Goal: Task Accomplishment & Management: Use online tool/utility

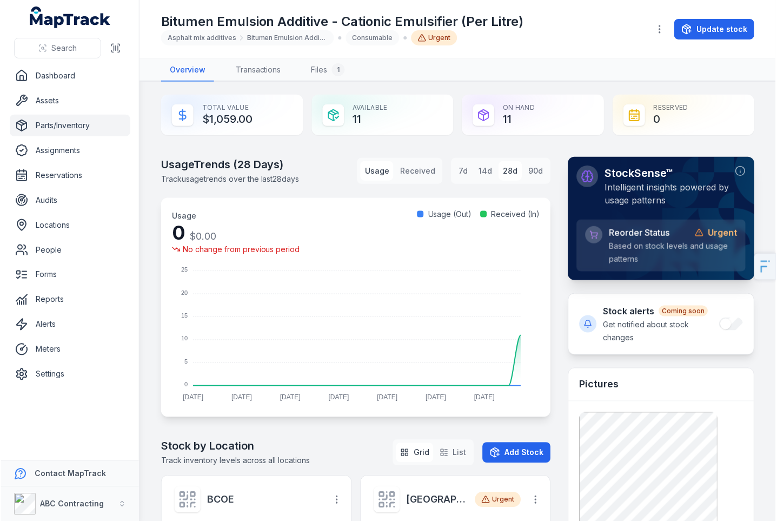
scroll to position [299, 0]
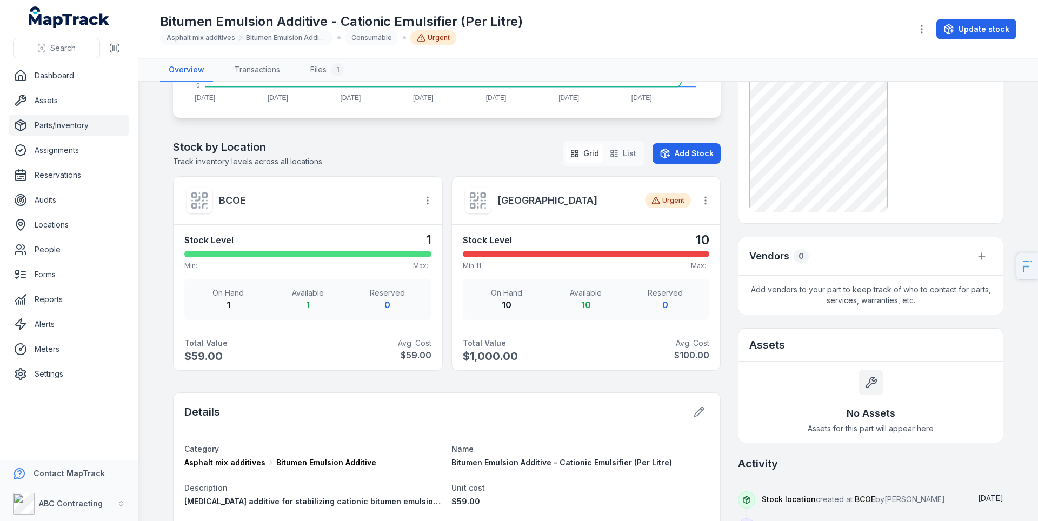
click at [622, 40] on div "Bitumen Emulsion Additive - Cationic Emulsifier (Per Litre) Asphalt mix additiv…" at bounding box center [531, 29] width 743 height 32
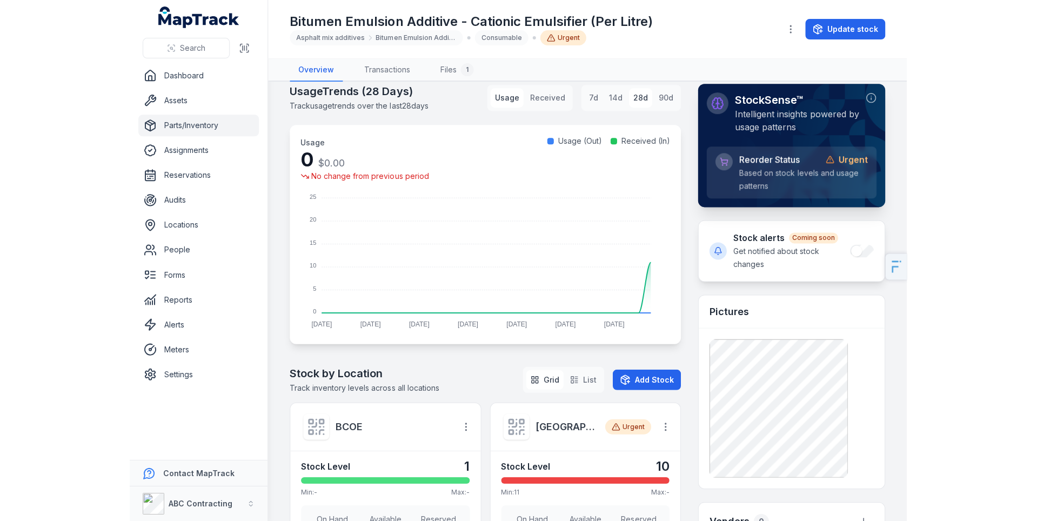
scroll to position [0, 0]
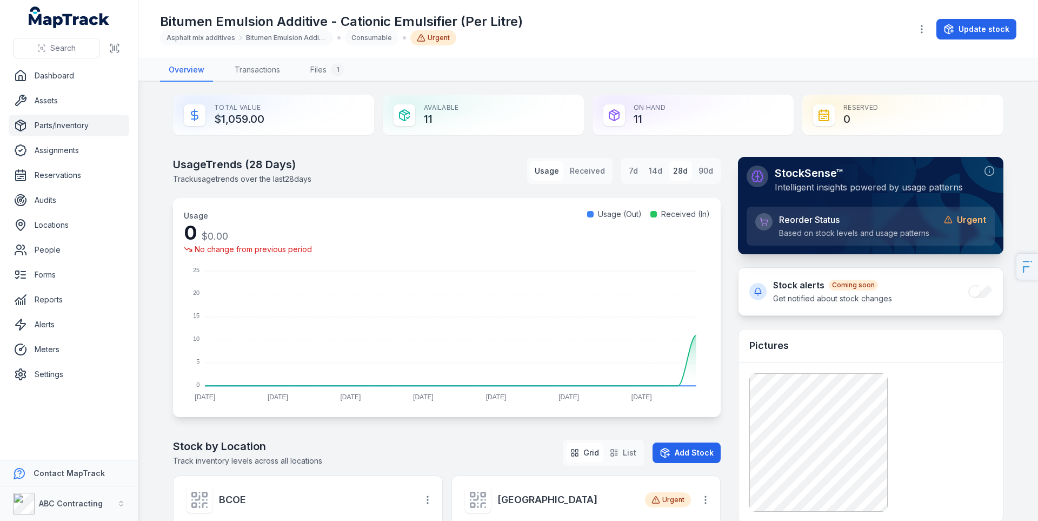
drag, startPoint x: 1036, startPoint y: 73, endPoint x: 1025, endPoint y: 71, distance: 10.4
click at [775, 74] on div "Overview Transactions Files 1" at bounding box center [587, 70] width 899 height 23
click at [32, 283] on link "Forms" at bounding box center [69, 275] width 121 height 22
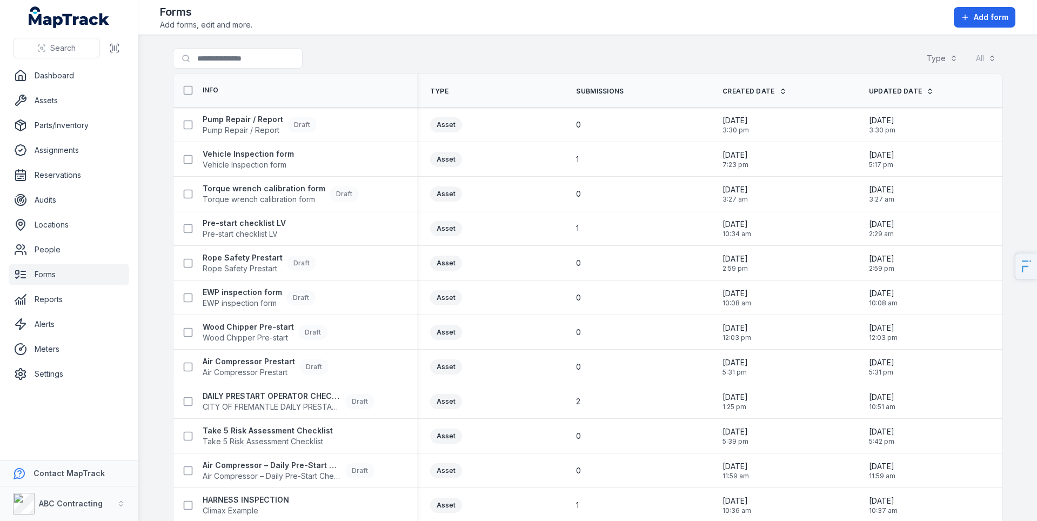
click at [45, 276] on link "Forms" at bounding box center [69, 275] width 121 height 22
click at [250, 118] on strong "Pump Repair / Report" at bounding box center [243, 119] width 81 height 11
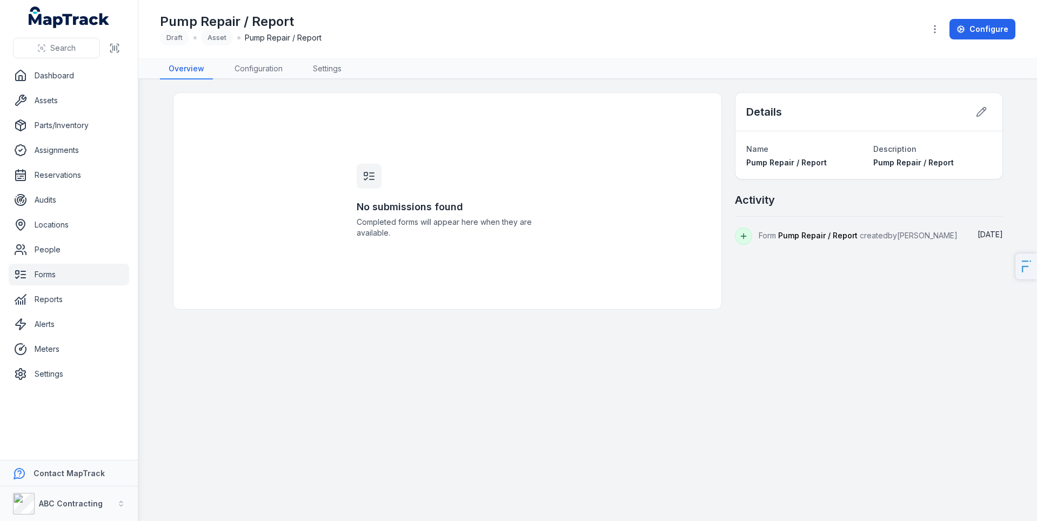
click at [255, 17] on h1 "Pump Repair / Report" at bounding box center [241, 21] width 162 height 17
copy h1 "Pump Repair / Report"
click at [775, 37] on link "Configure" at bounding box center [983, 29] width 66 height 21
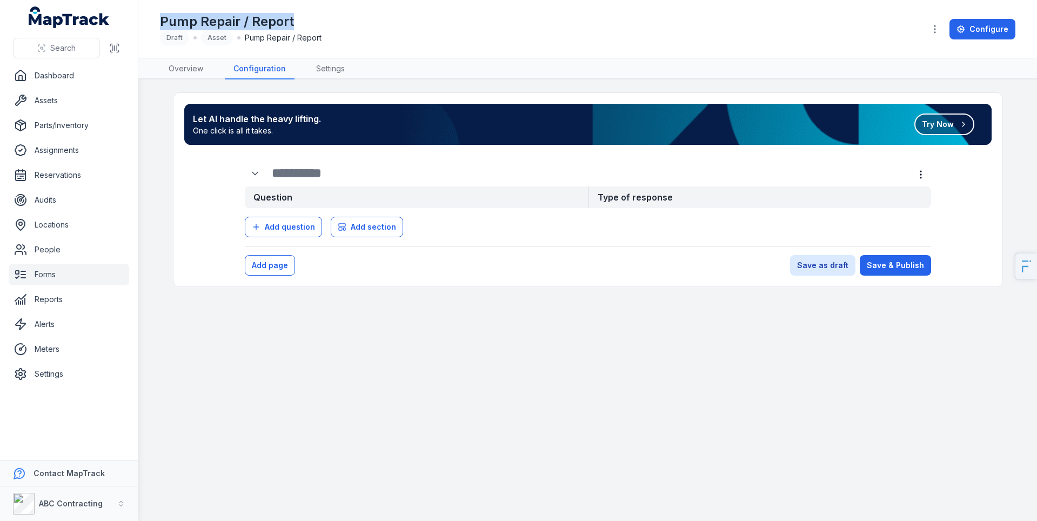
click at [775, 119] on button "Try Now" at bounding box center [945, 125] width 60 height 22
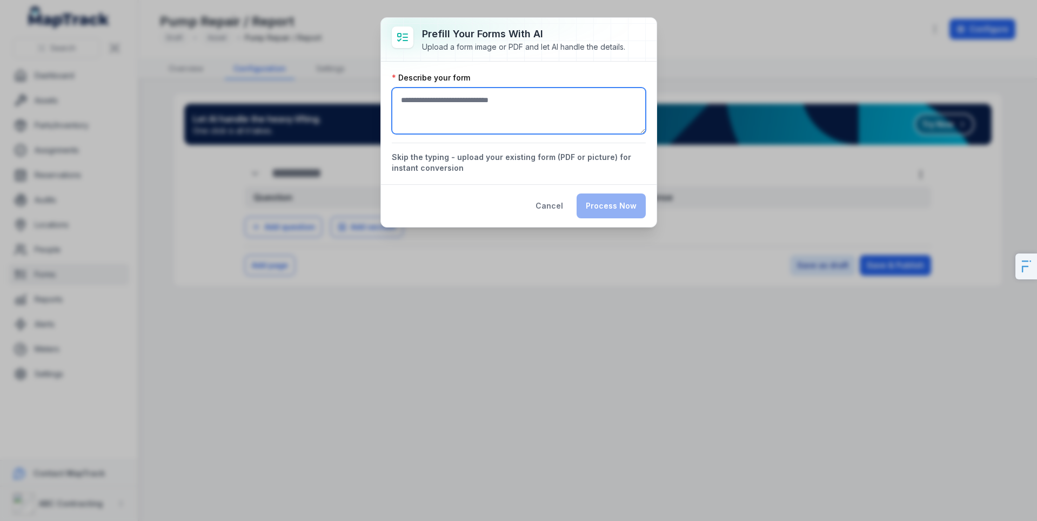
click at [477, 99] on textarea ":ra1:-form-item-label" at bounding box center [519, 111] width 254 height 46
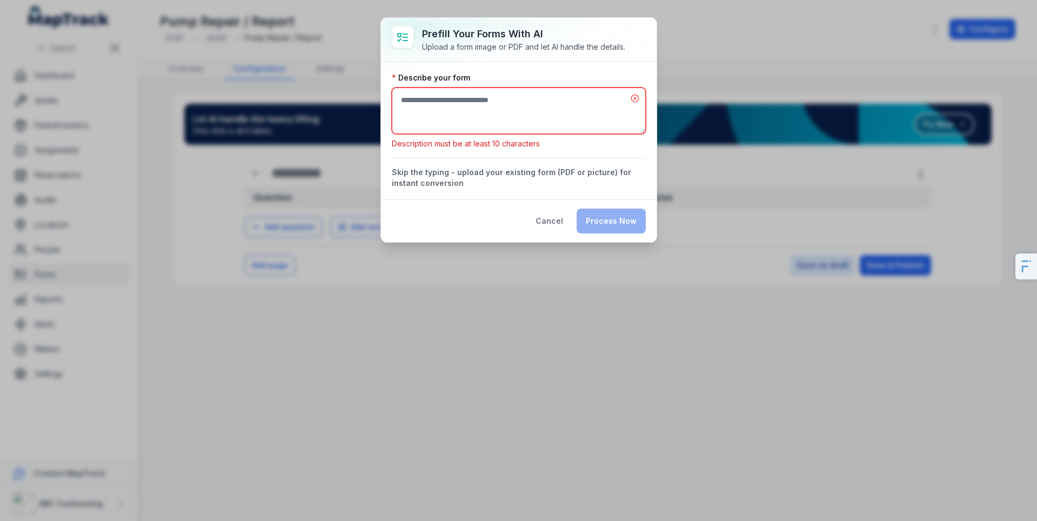
paste textarea "**********"
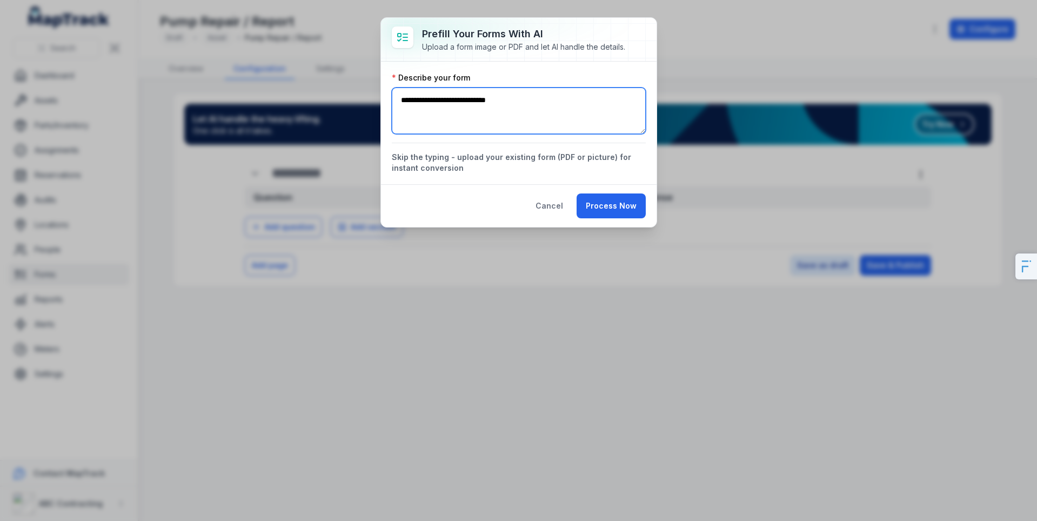
paste textarea "**********"
type textarea "**********"
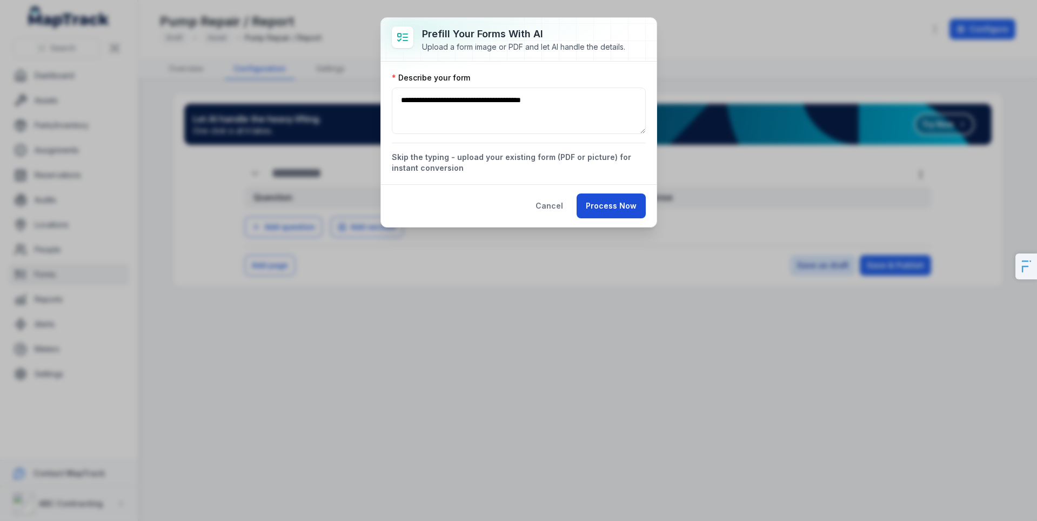
click at [604, 207] on button "Process Now" at bounding box center [611, 206] width 69 height 25
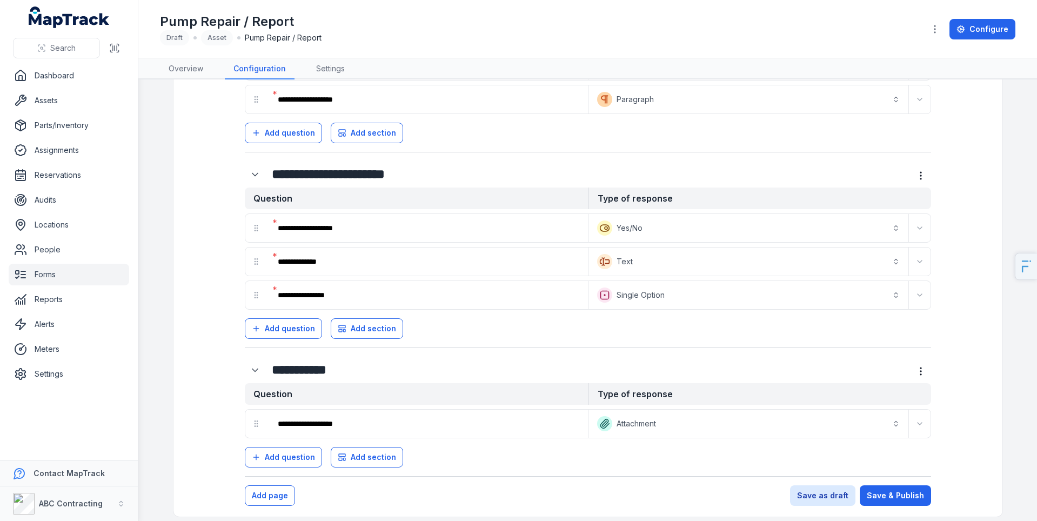
scroll to position [271, 0]
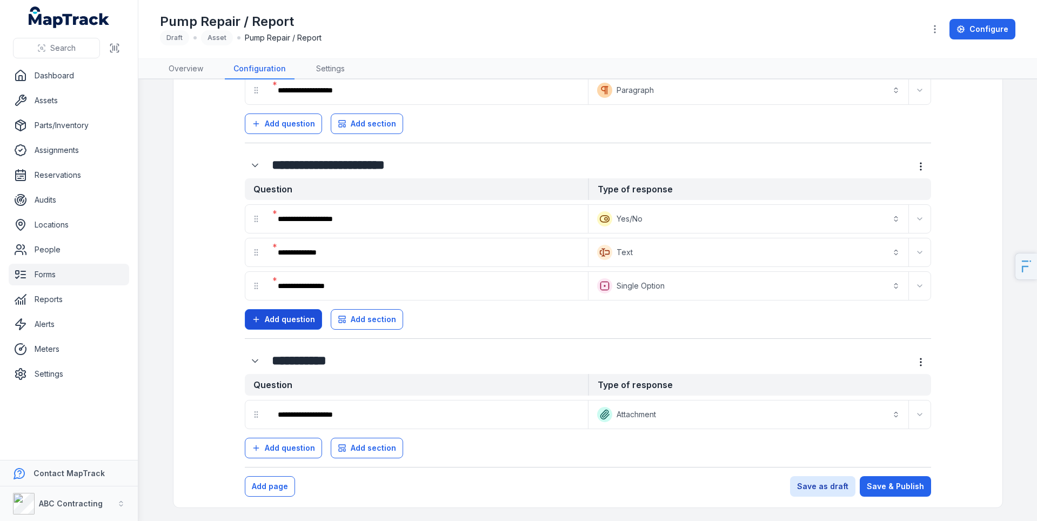
click at [304, 322] on span "Add question" at bounding box center [290, 319] width 50 height 11
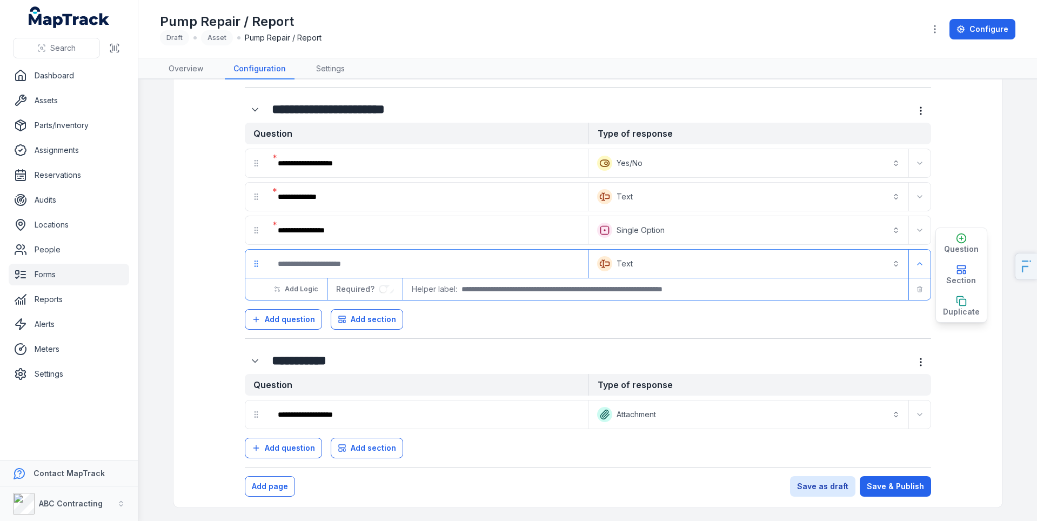
click at [694, 260] on button "Text *******" at bounding box center [749, 264] width 316 height 24
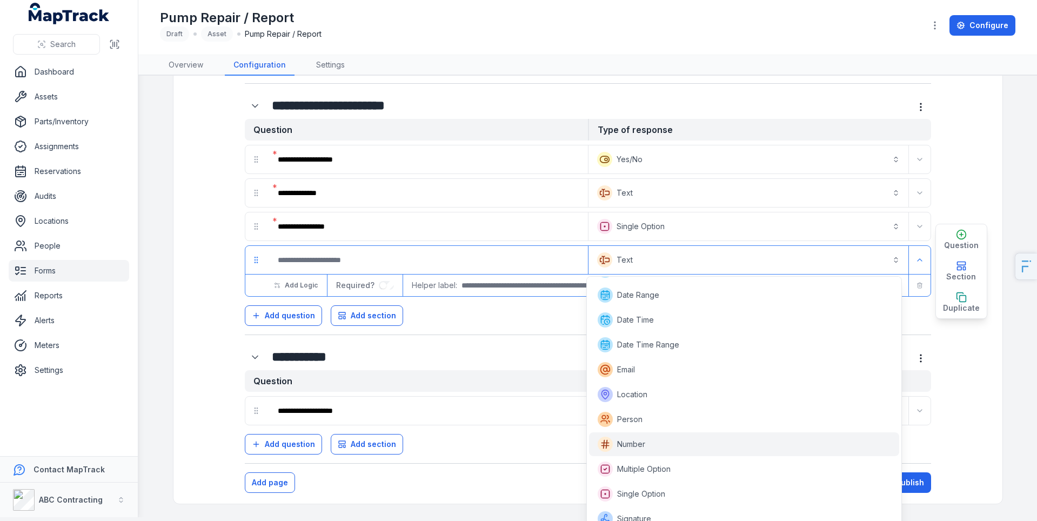
scroll to position [0, 0]
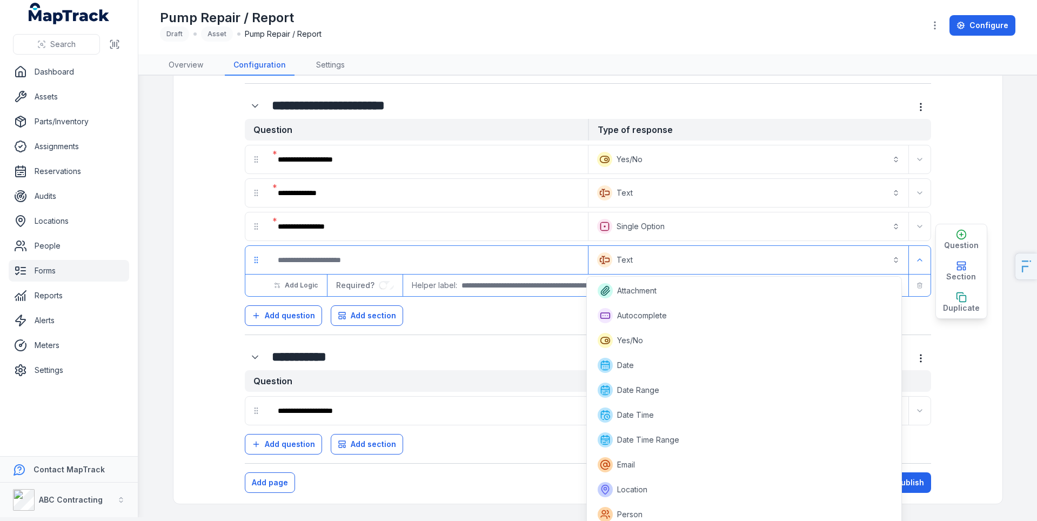
click at [555, 325] on div "**********" at bounding box center [588, 222] width 687 height 207
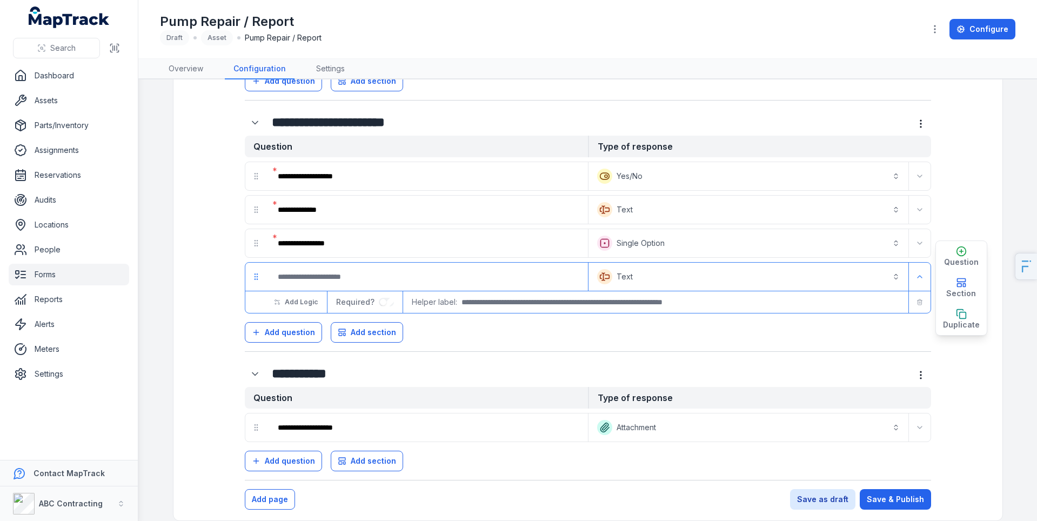
scroll to position [310, 0]
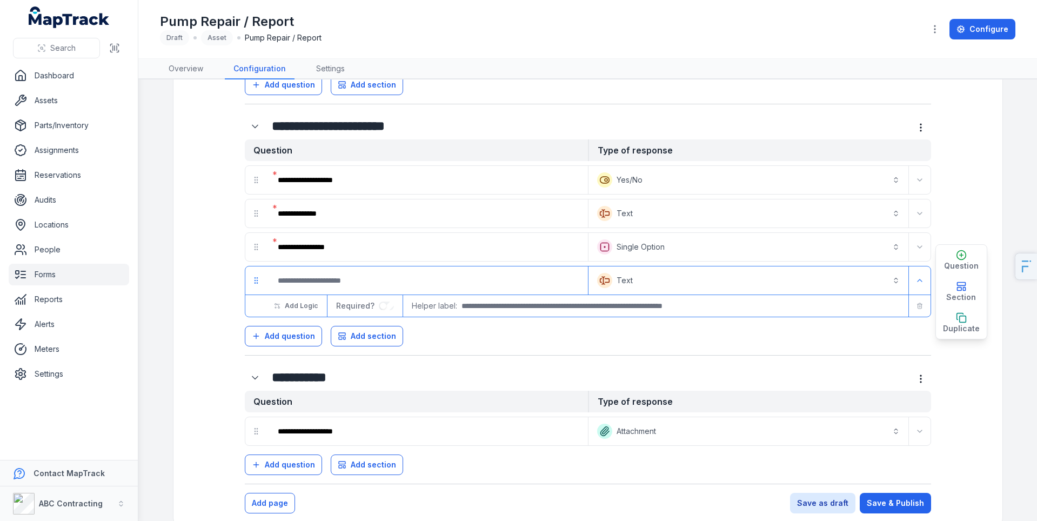
click at [652, 276] on button "Text *******" at bounding box center [749, 281] width 316 height 24
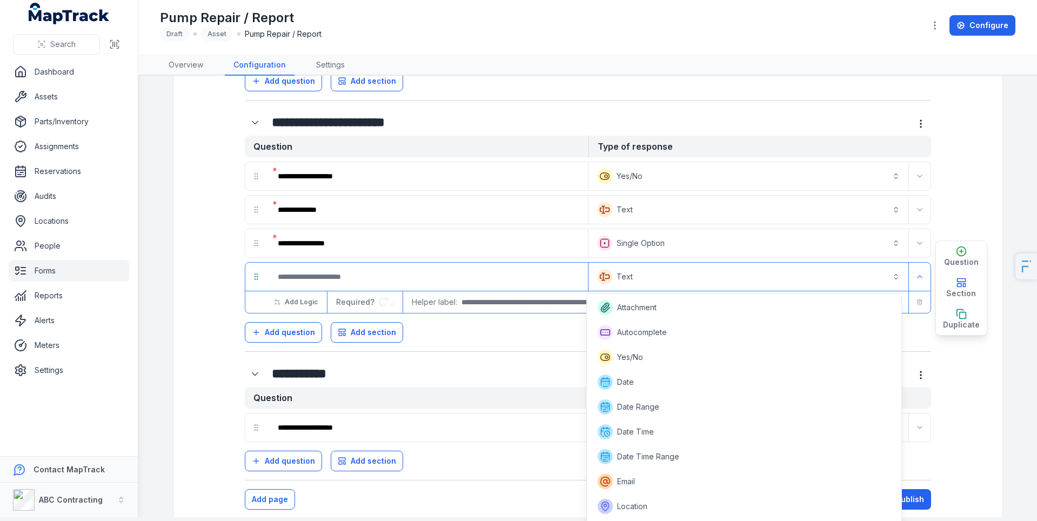
scroll to position [146, 0]
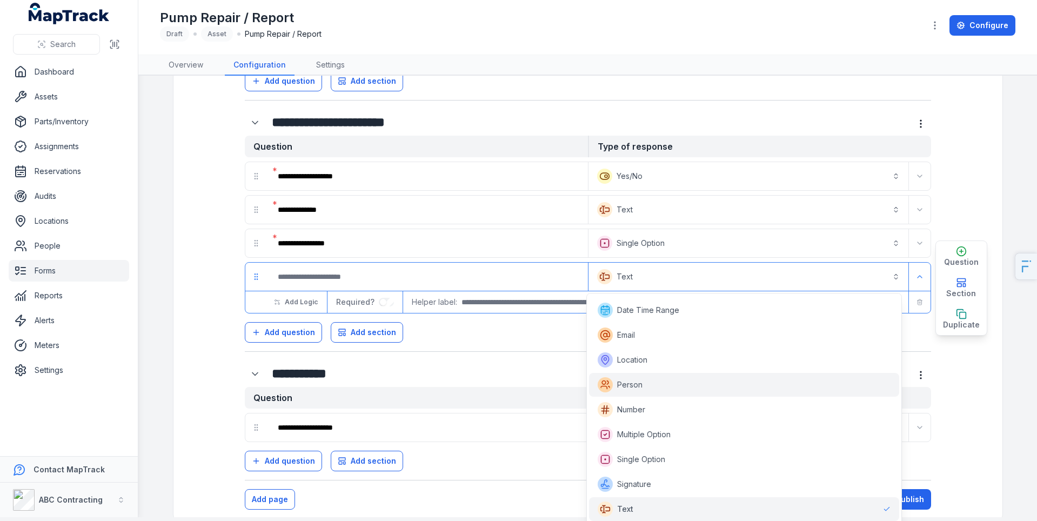
click at [635, 382] on span "Person" at bounding box center [629, 384] width 25 height 11
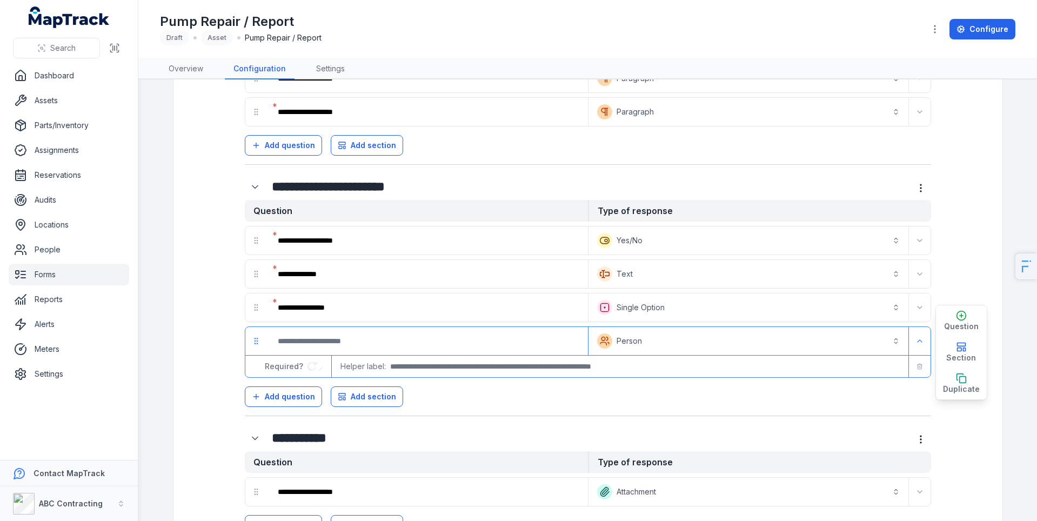
scroll to position [223, 0]
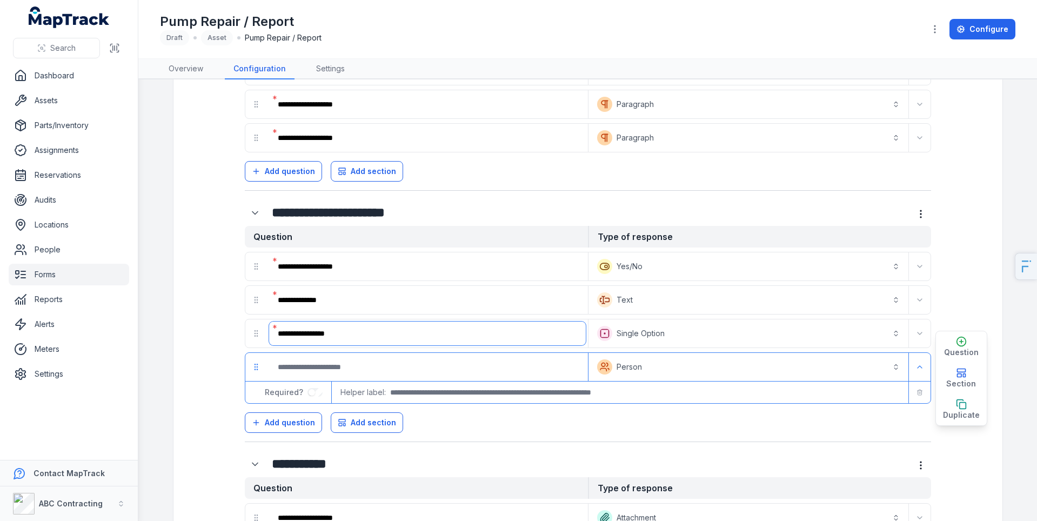
click at [325, 331] on input "**********" at bounding box center [427, 334] width 317 height 24
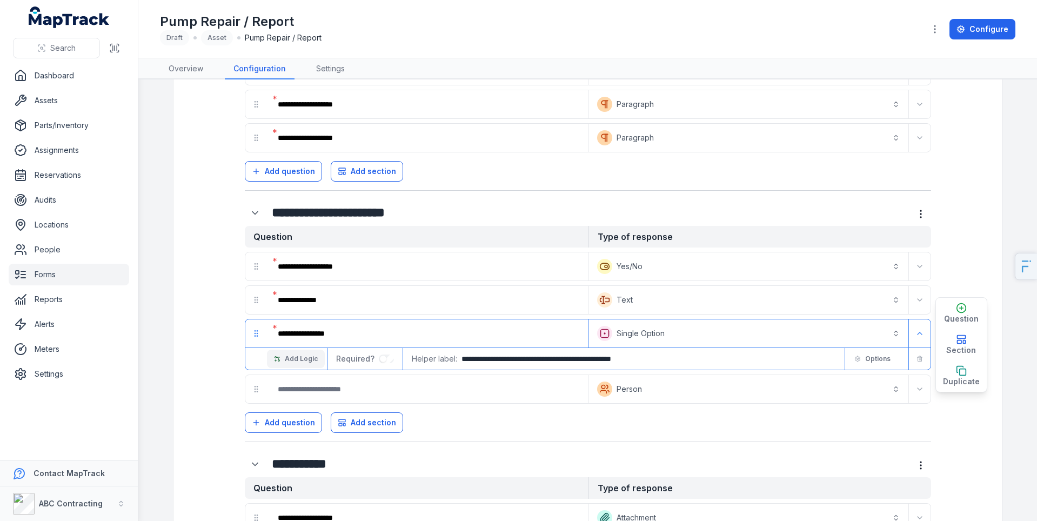
click at [297, 352] on button "Add Logic" at bounding box center [296, 359] width 58 height 18
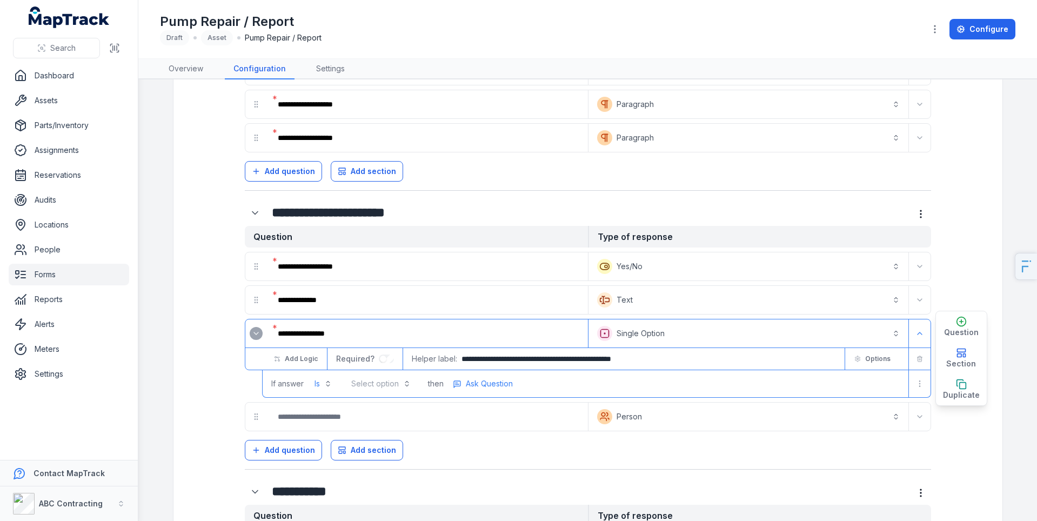
click at [383, 387] on button "Select option" at bounding box center [381, 383] width 72 height 19
click at [208, 385] on div "**********" at bounding box center [588, 267] width 790 height 679
click at [65, 276] on link "Forms" at bounding box center [69, 275] width 121 height 22
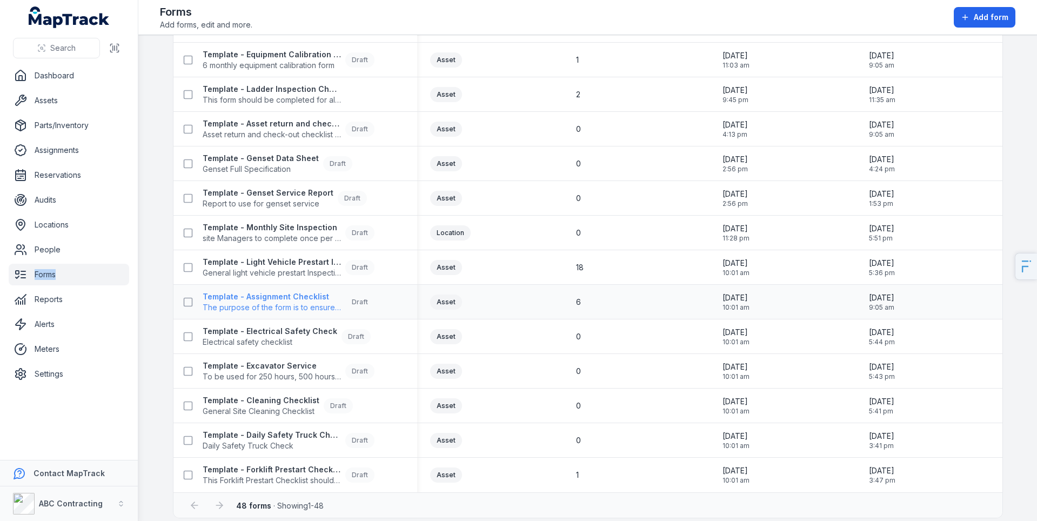
scroll to position [1286, 0]
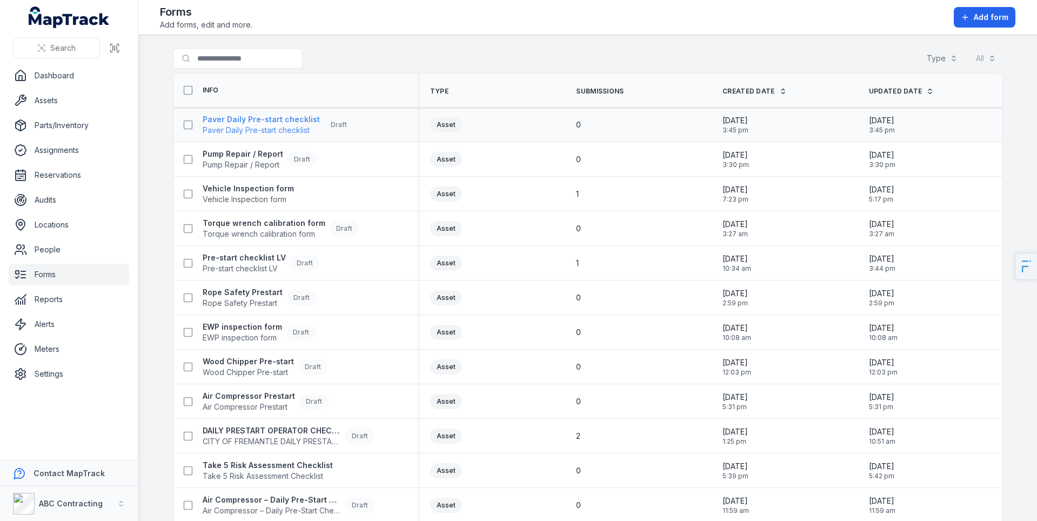
click at [234, 123] on strong "Paver Daily Pre-start checklist" at bounding box center [261, 119] width 117 height 11
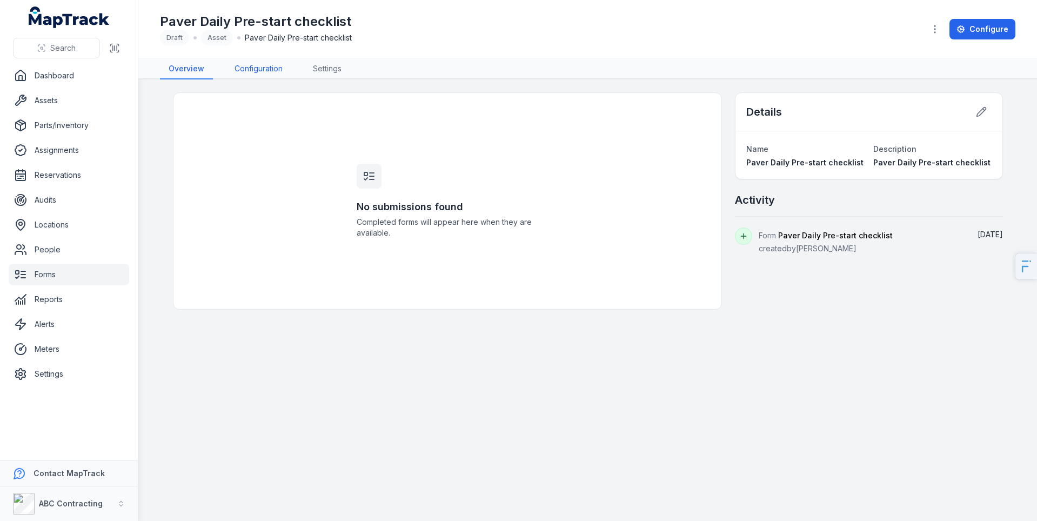
click at [250, 76] on link "Configuration" at bounding box center [258, 69] width 65 height 21
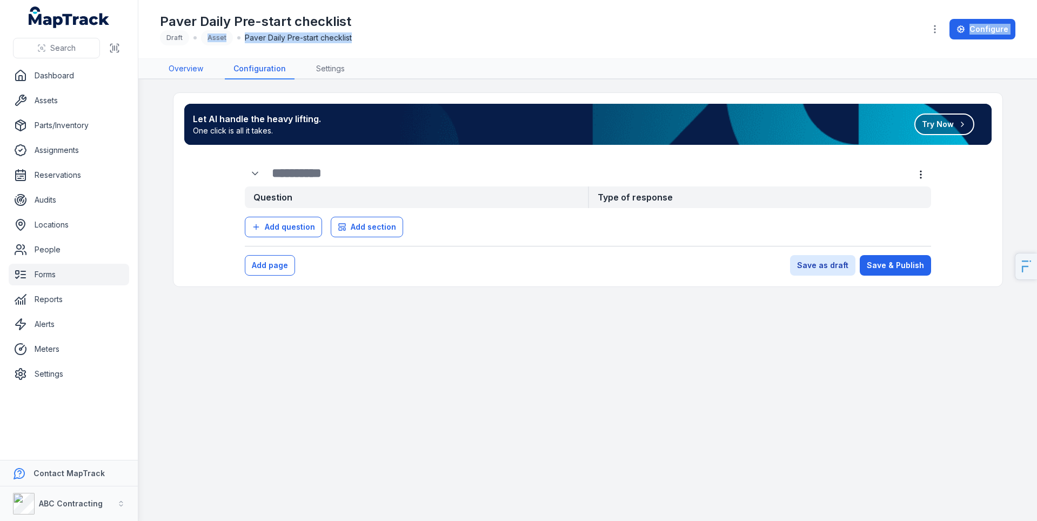
click at [188, 59] on div "Toggle Navigation Paver Daily Pre-start checklist Draft Asset Paver Daily Pre-s…" at bounding box center [587, 260] width 899 height 521
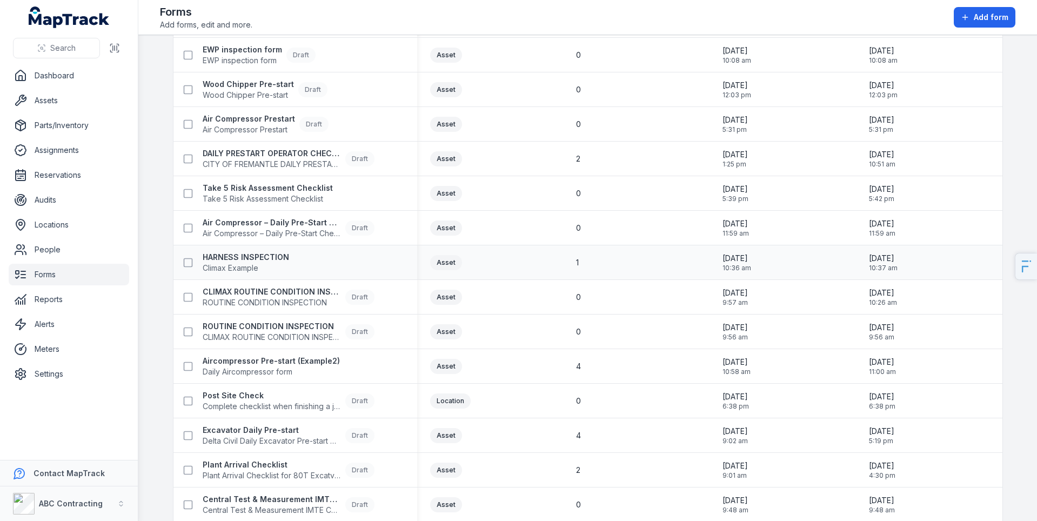
scroll to position [277, 0]
click at [294, 229] on span "Air Compressor – Daily Pre-Start Checklist" at bounding box center [272, 234] width 138 height 11
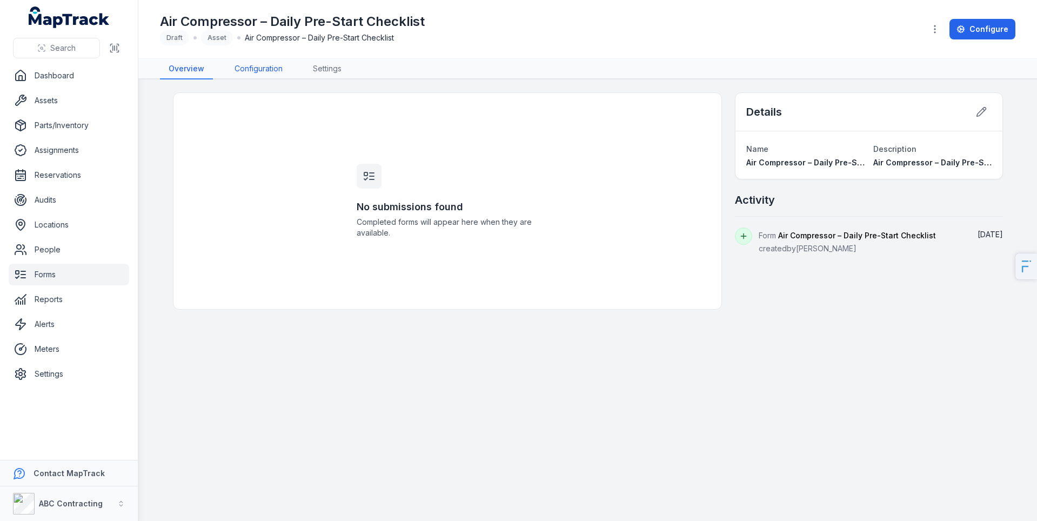
click at [270, 73] on link "Configuration" at bounding box center [258, 69] width 65 height 21
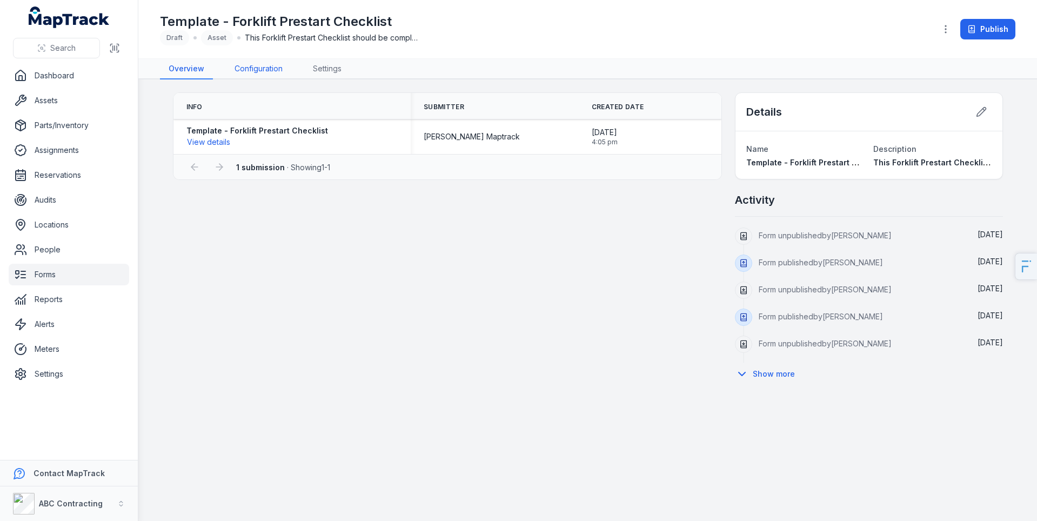
click at [250, 67] on link "Configuration" at bounding box center [258, 69] width 65 height 21
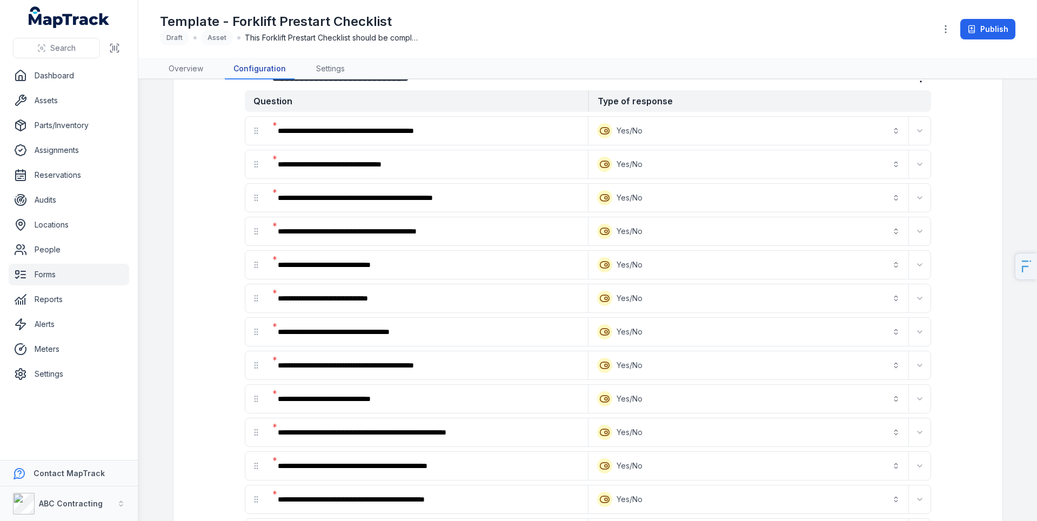
scroll to position [51, 0]
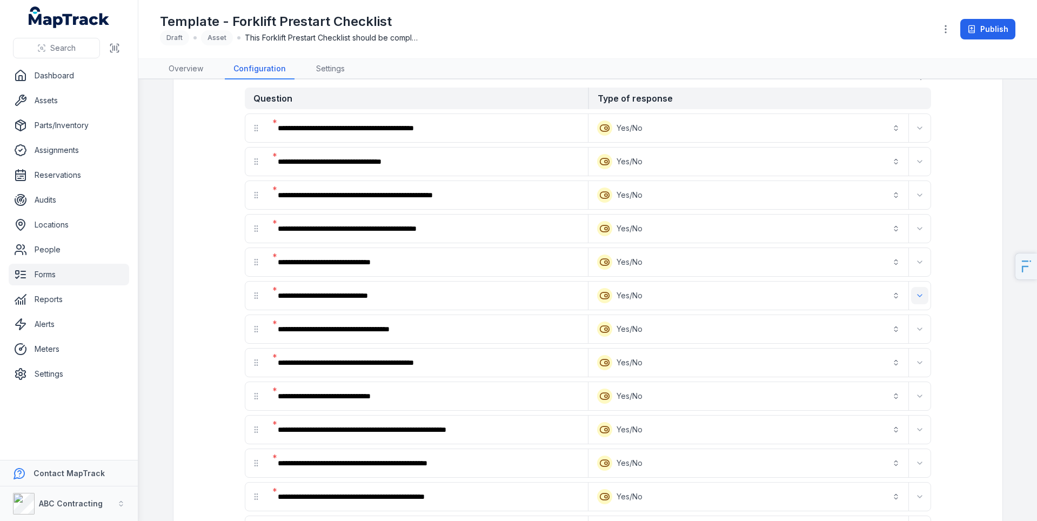
click at [916, 294] on icon "Expand" at bounding box center [920, 295] width 9 height 9
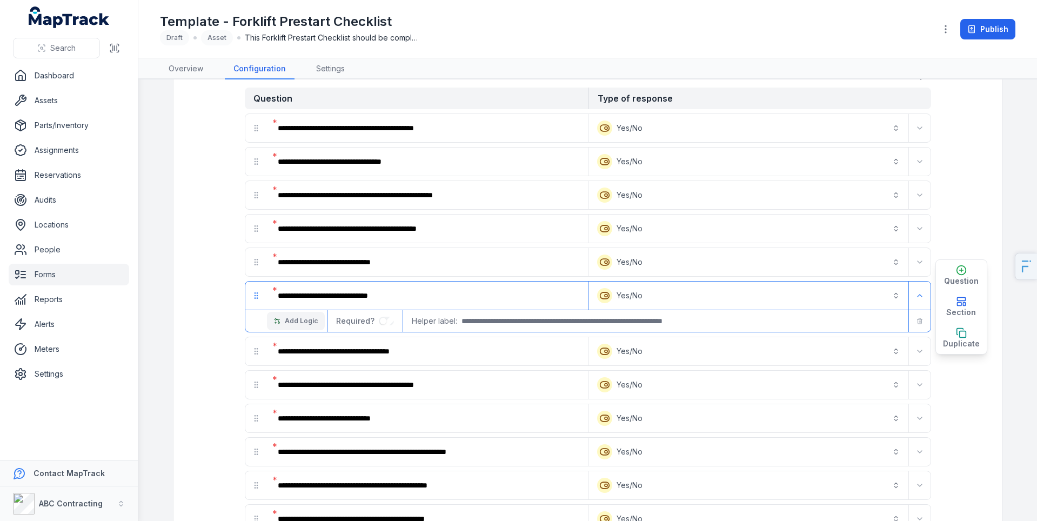
click at [306, 326] on button "Add Logic" at bounding box center [296, 321] width 58 height 18
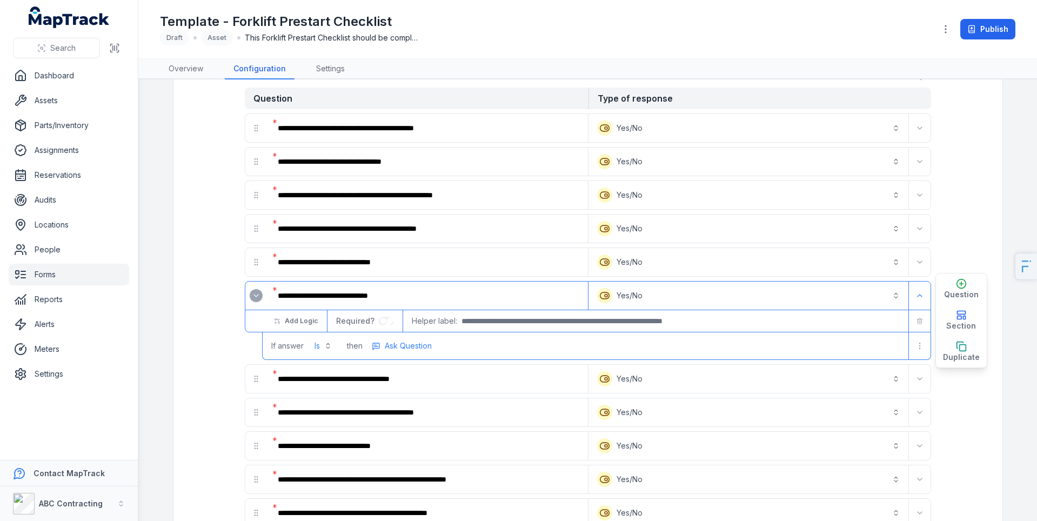
click at [348, 348] on span "then" at bounding box center [355, 346] width 16 height 11
click at [410, 349] on span "Ask Question" at bounding box center [408, 346] width 47 height 11
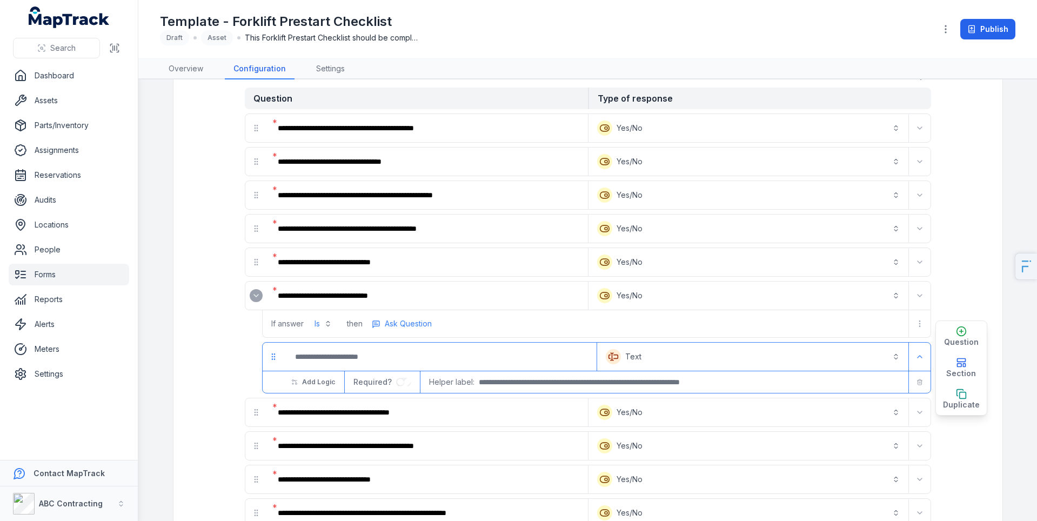
click at [389, 355] on input ":r7k:-form-item-label" at bounding box center [440, 357] width 308 height 24
click at [655, 358] on button "Text *******" at bounding box center [752, 357] width 307 height 24
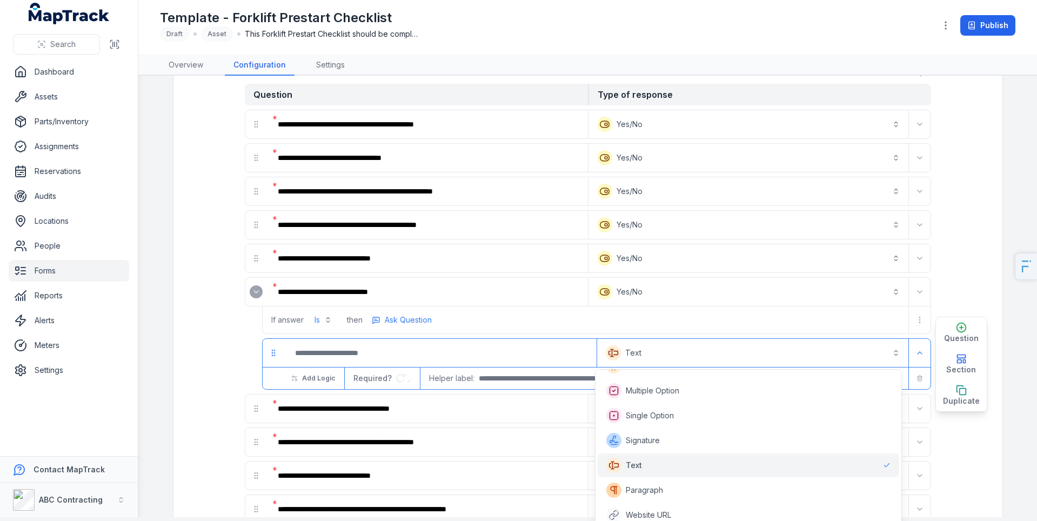
scroll to position [73, 0]
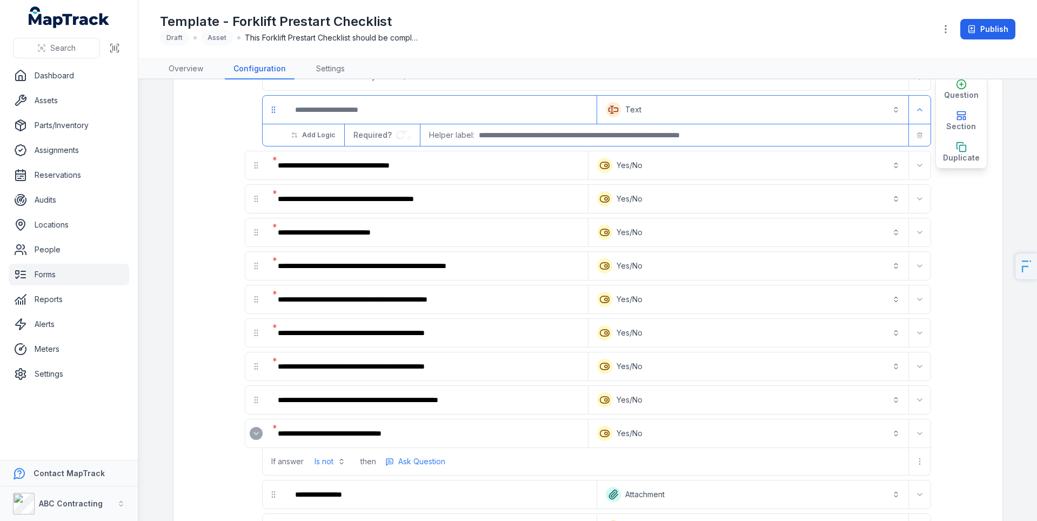
scroll to position [302, 0]
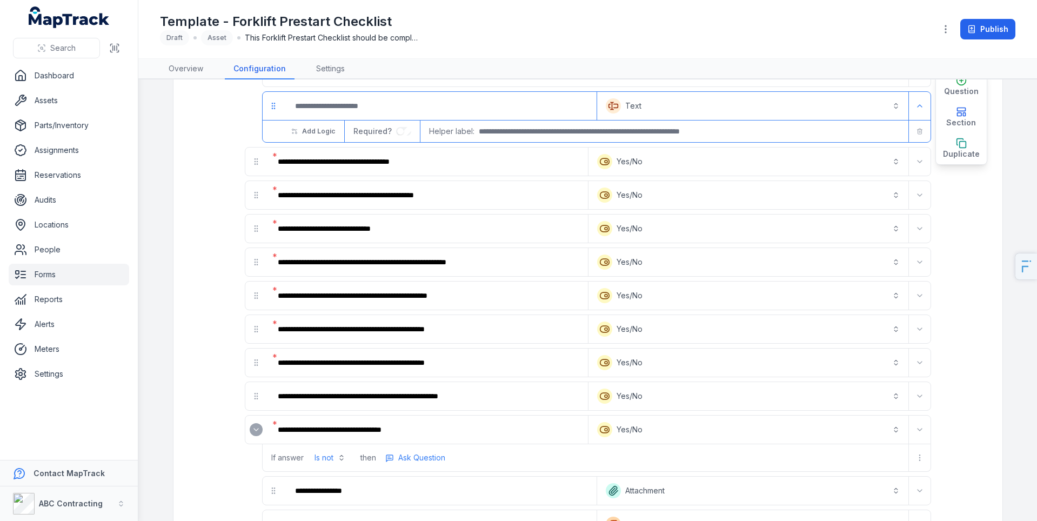
click at [692, 98] on button "Text *******" at bounding box center [752, 106] width 307 height 24
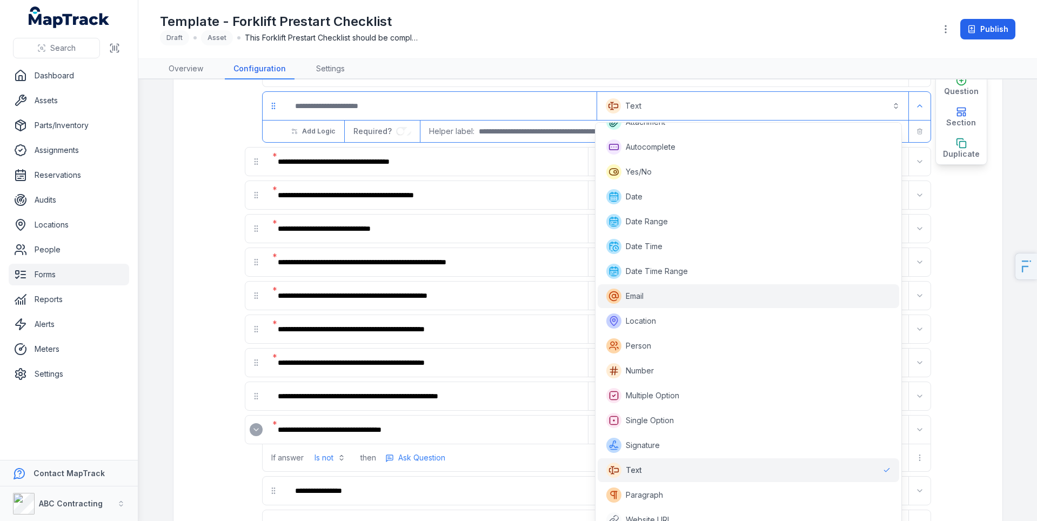
scroll to position [0, 0]
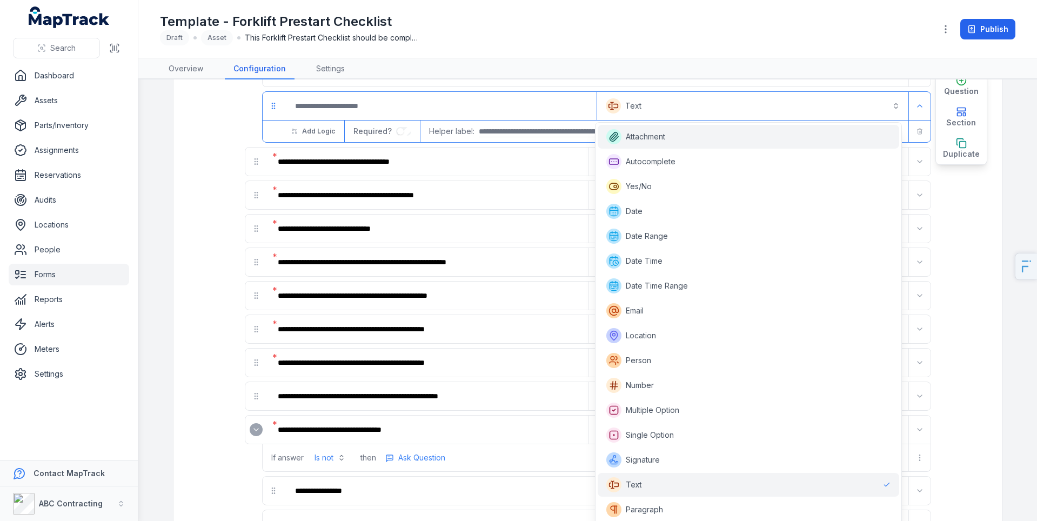
drag, startPoint x: 647, startPoint y: 138, endPoint x: 608, endPoint y: 129, distance: 40.0
click at [647, 138] on span "Attachment" at bounding box center [645, 136] width 39 height 11
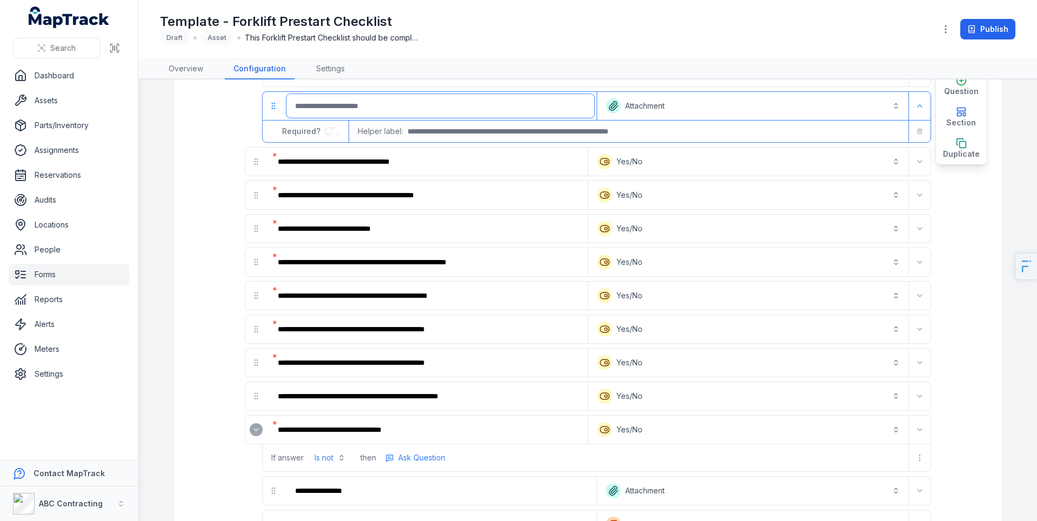
click at [390, 109] on input ":r7k:-form-item-label" at bounding box center [440, 106] width 308 height 24
type input "**********"
click at [51, 275] on link "Forms" at bounding box center [69, 275] width 121 height 22
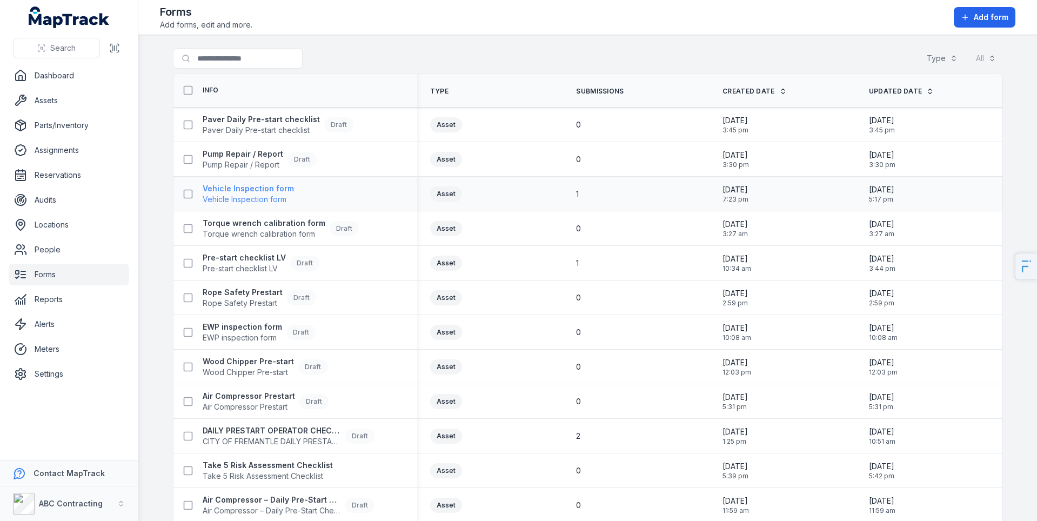
click at [248, 192] on strong "Vehicle Inspection form" at bounding box center [248, 188] width 91 height 11
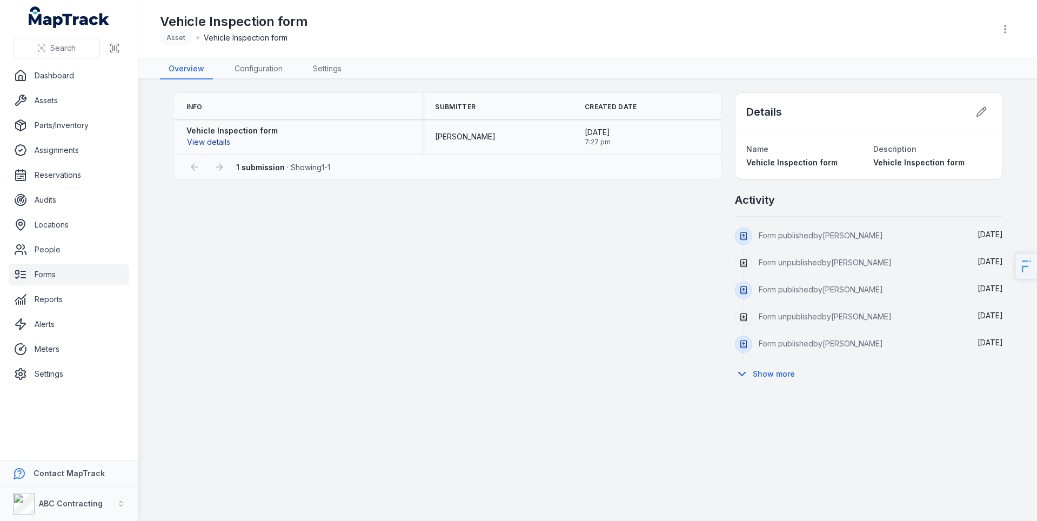
click at [223, 143] on button "View details" at bounding box center [208, 142] width 44 height 12
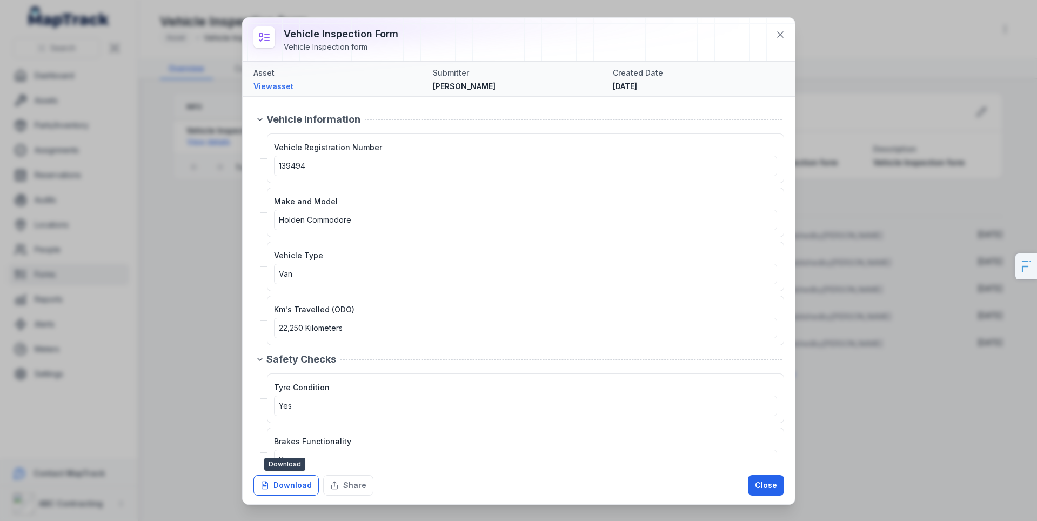
click at [297, 488] on button "Download" at bounding box center [286, 485] width 65 height 21
click at [787, 34] on button at bounding box center [780, 34] width 21 height 21
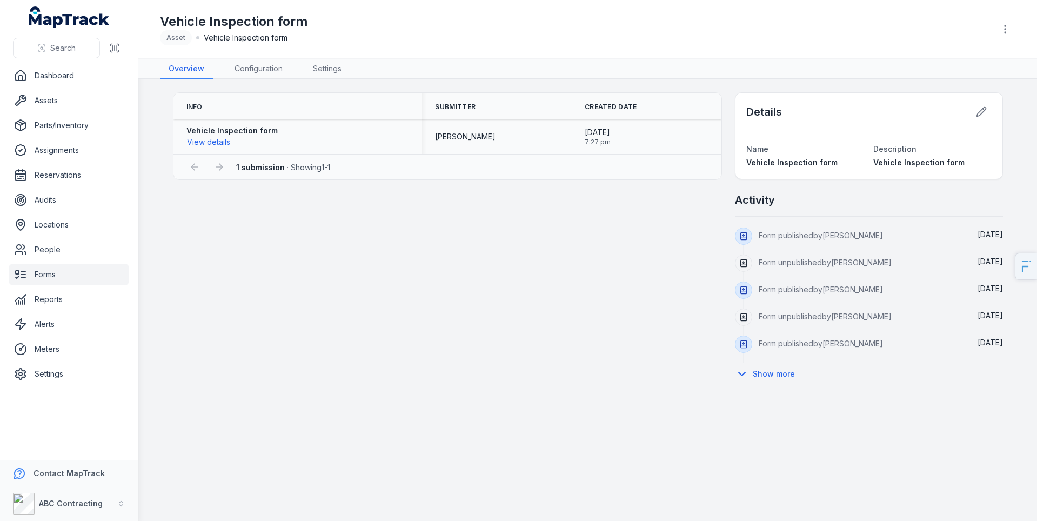
click at [235, 137] on div "Vehicle Inspection form View details" at bounding box center [231, 136] width 91 height 23
click at [226, 140] on button "View details" at bounding box center [208, 142] width 44 height 12
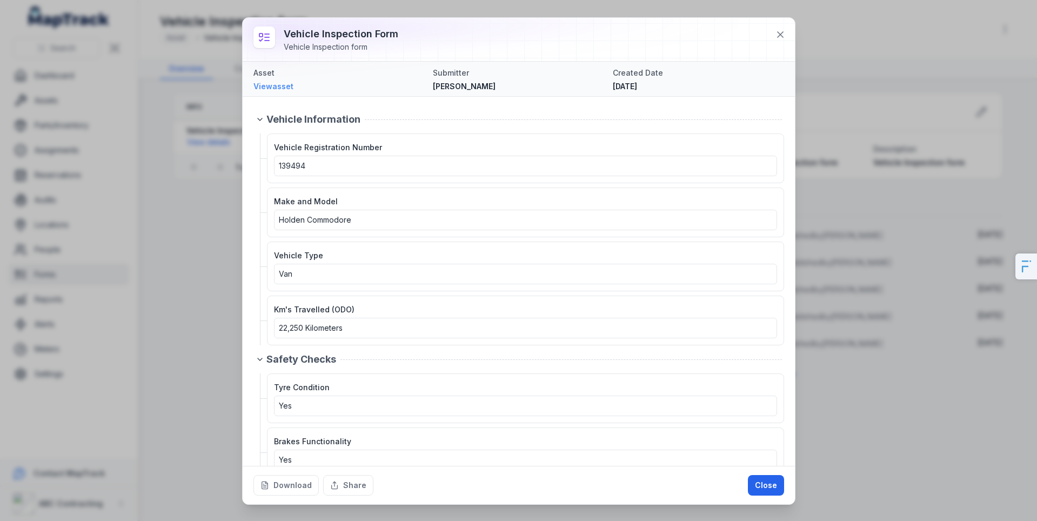
click at [277, 89] on link "View asset" at bounding box center [339, 86] width 171 height 11
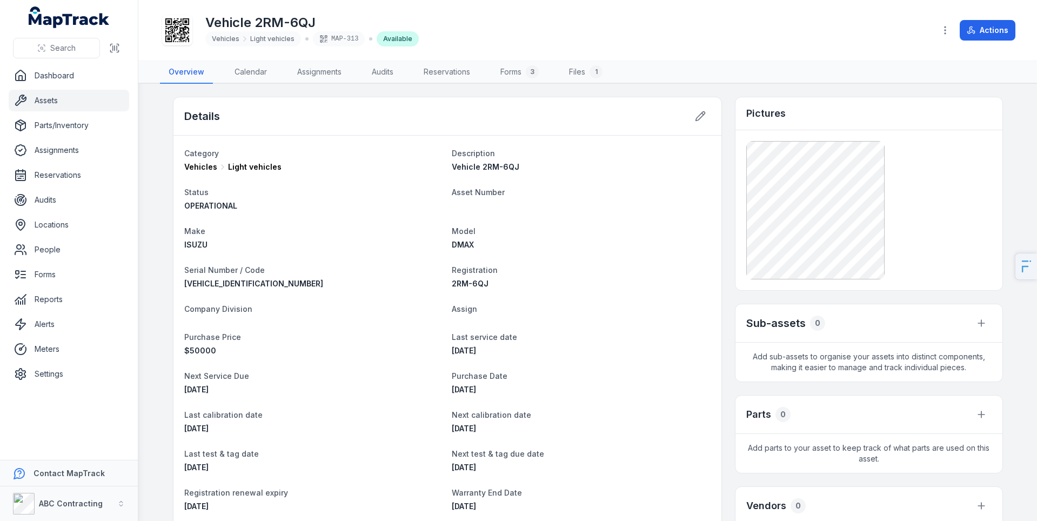
click at [54, 101] on link "Assets" at bounding box center [69, 101] width 121 height 22
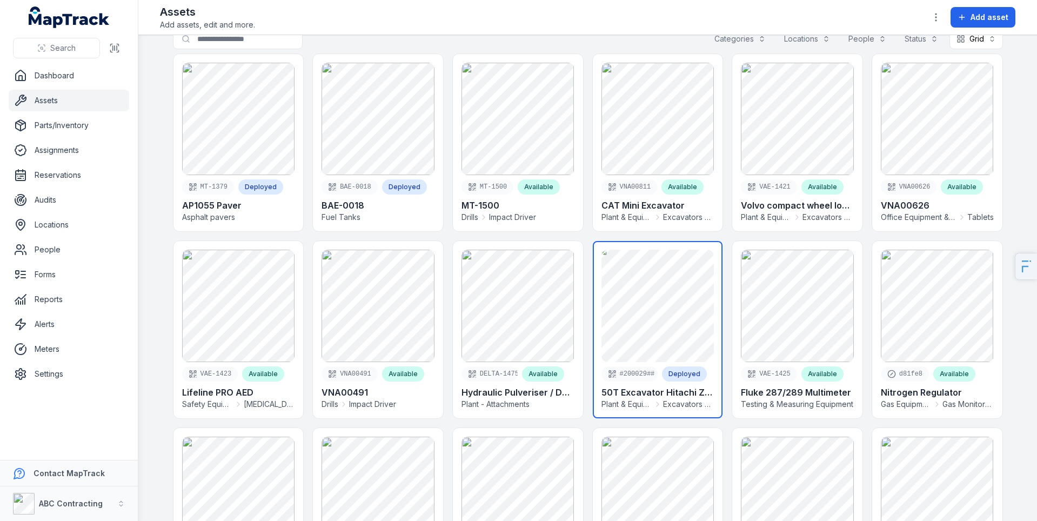
scroll to position [20, 0]
click at [641, 298] on link at bounding box center [658, 329] width 130 height 177
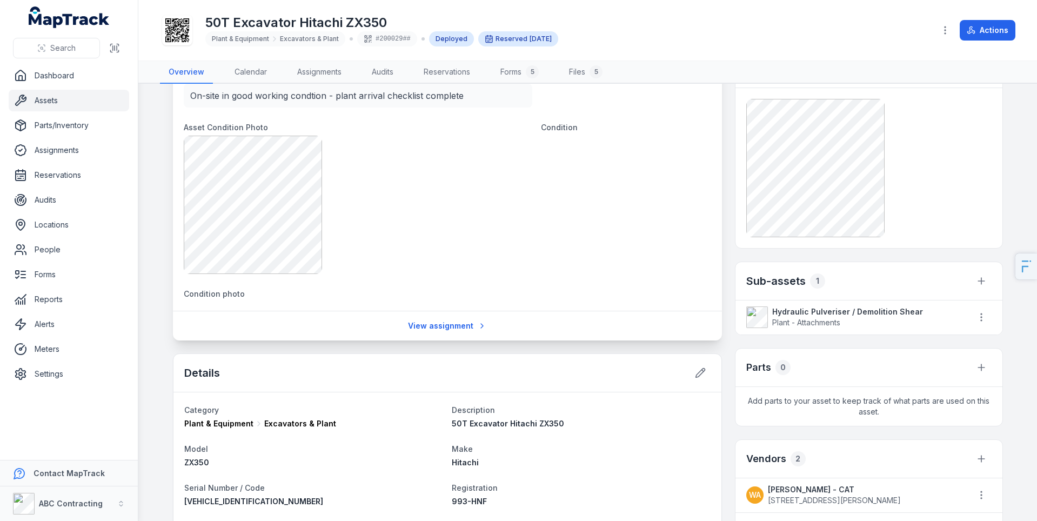
scroll to position [669, 0]
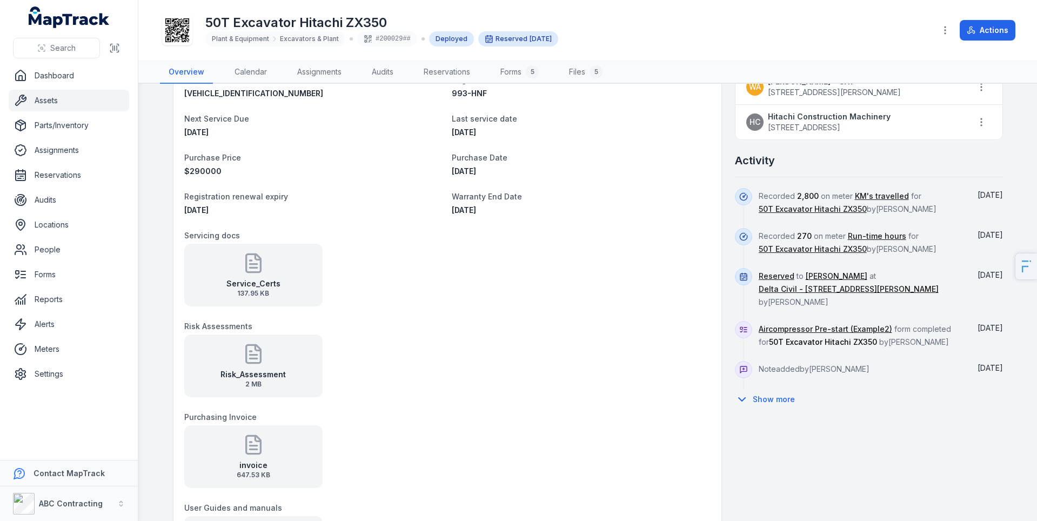
click at [225, 362] on div "Risk_Assessment 2 MB" at bounding box center [253, 366] width 138 height 63
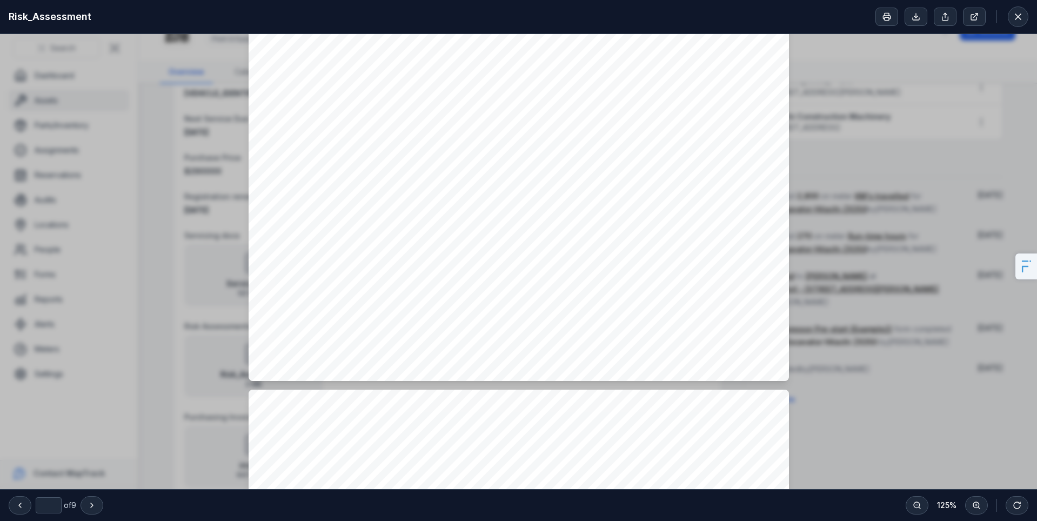
type input "*"
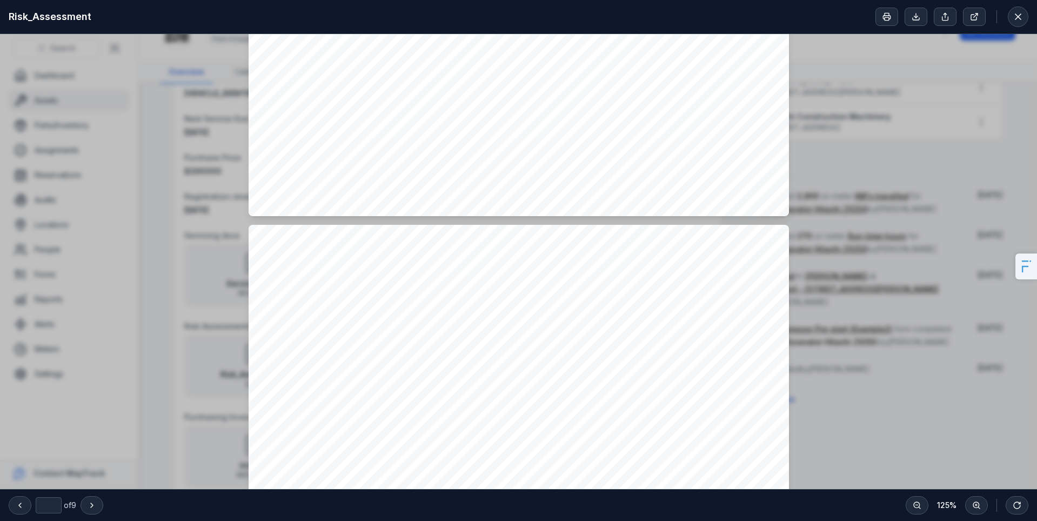
scroll to position [988, 0]
click at [1012, 23] on button at bounding box center [1018, 16] width 21 height 21
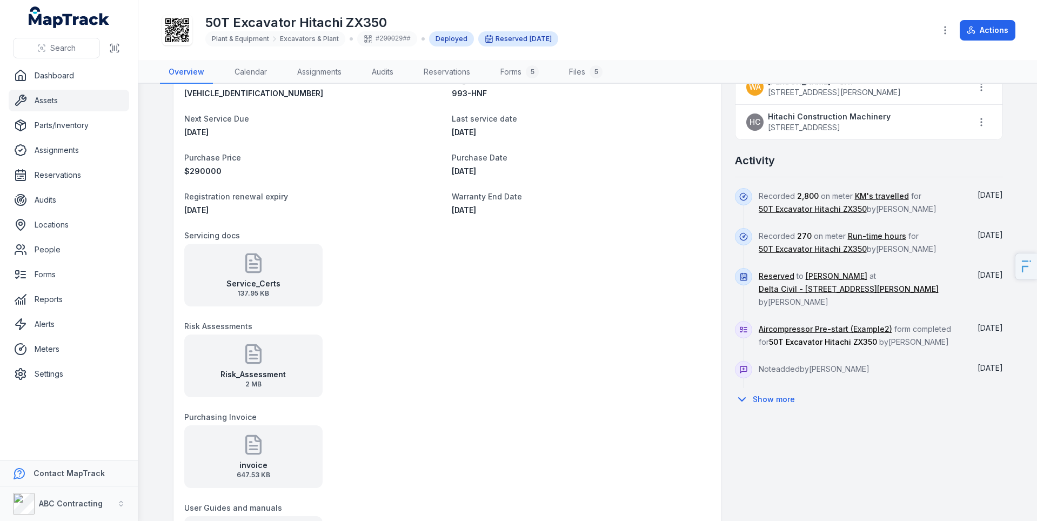
click at [279, 267] on div "Service_Certs 137.95 KB" at bounding box center [253, 275] width 138 height 63
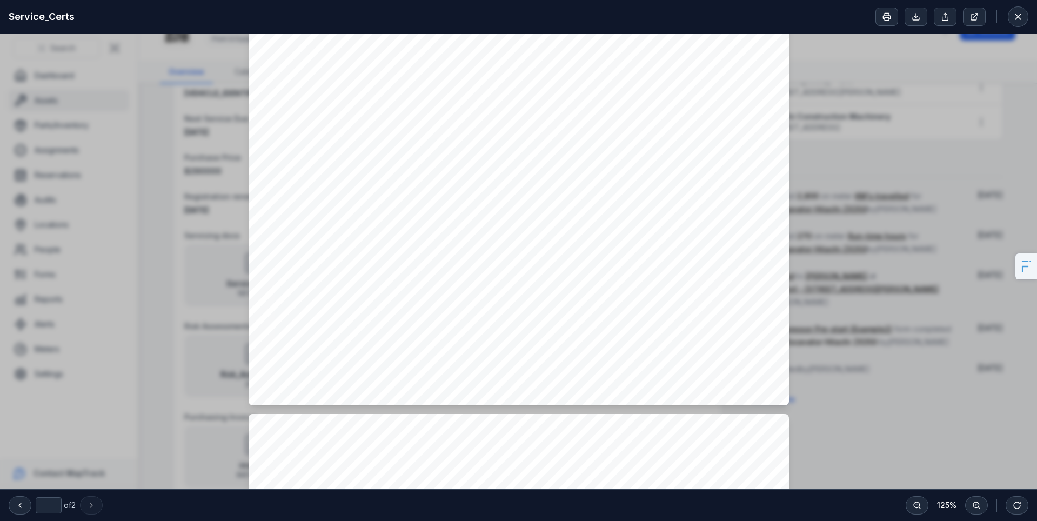
type input "*"
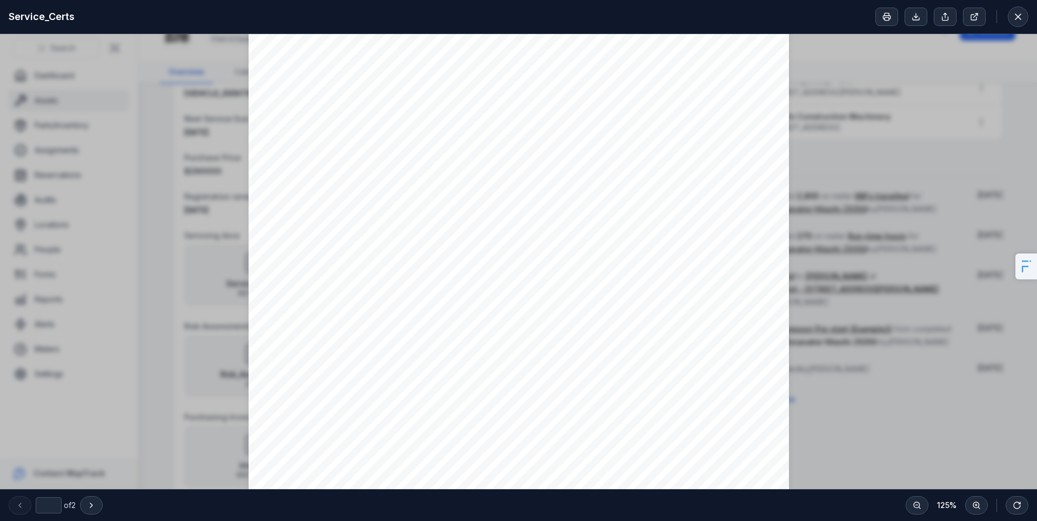
scroll to position [0, 0]
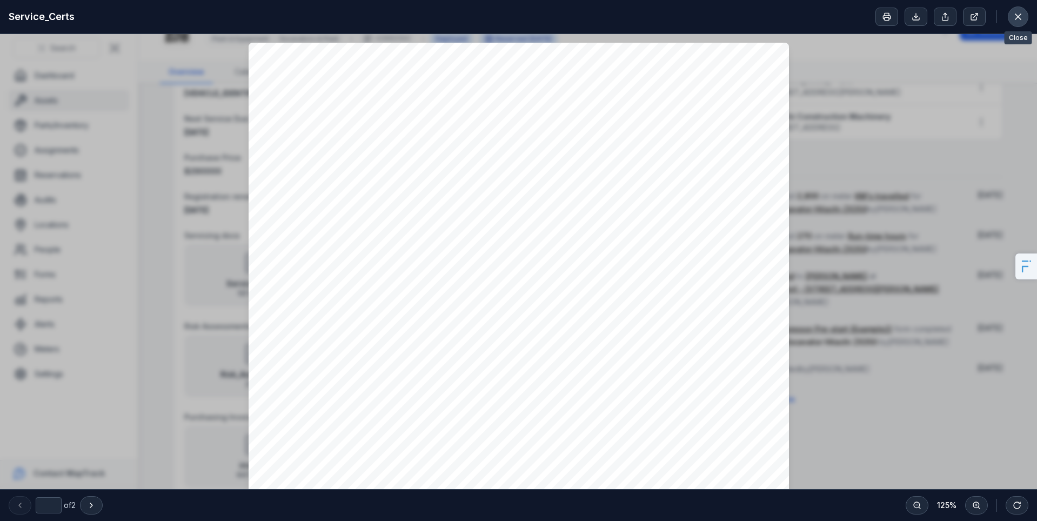
click at [1016, 18] on icon at bounding box center [1018, 16] width 11 height 11
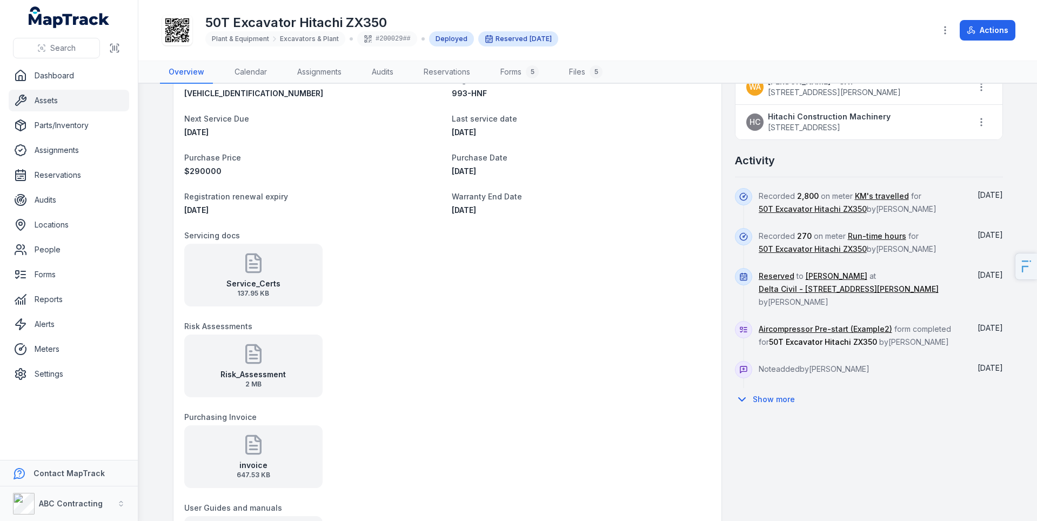
click at [241, 278] on strong "Service_Certs" at bounding box center [253, 283] width 54 height 11
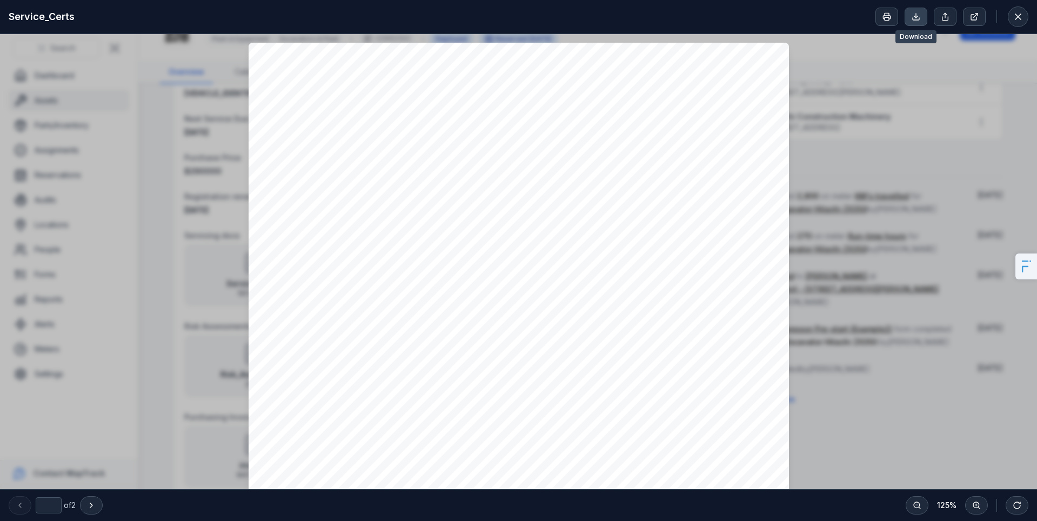
click at [914, 21] on link at bounding box center [916, 17] width 23 height 18
click at [1022, 21] on icon at bounding box center [1018, 16] width 11 height 11
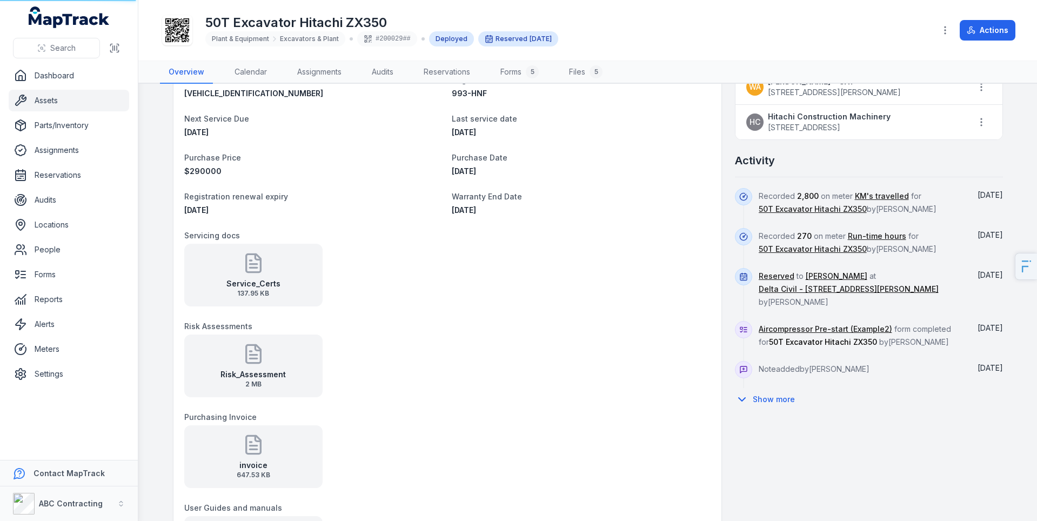
click at [249, 354] on icon at bounding box center [254, 354] width 22 height 22
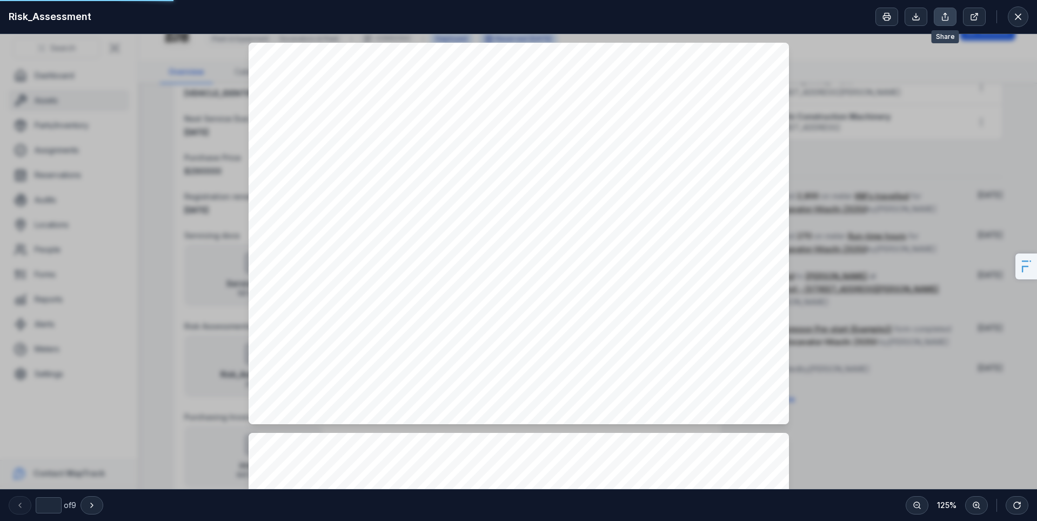
click at [943, 22] on button at bounding box center [945, 17] width 23 height 18
click at [710, 121] on div at bounding box center [519, 234] width 541 height 382
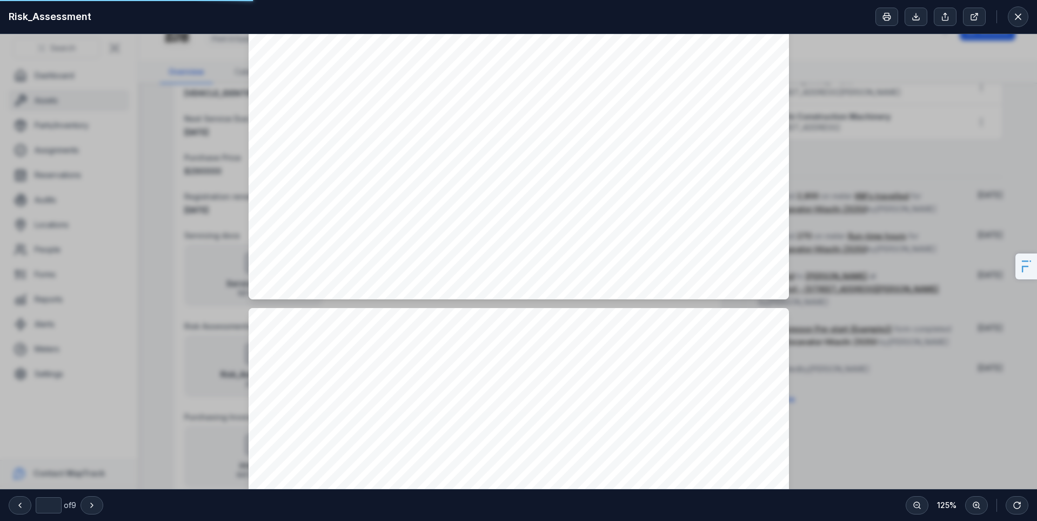
type input "*"
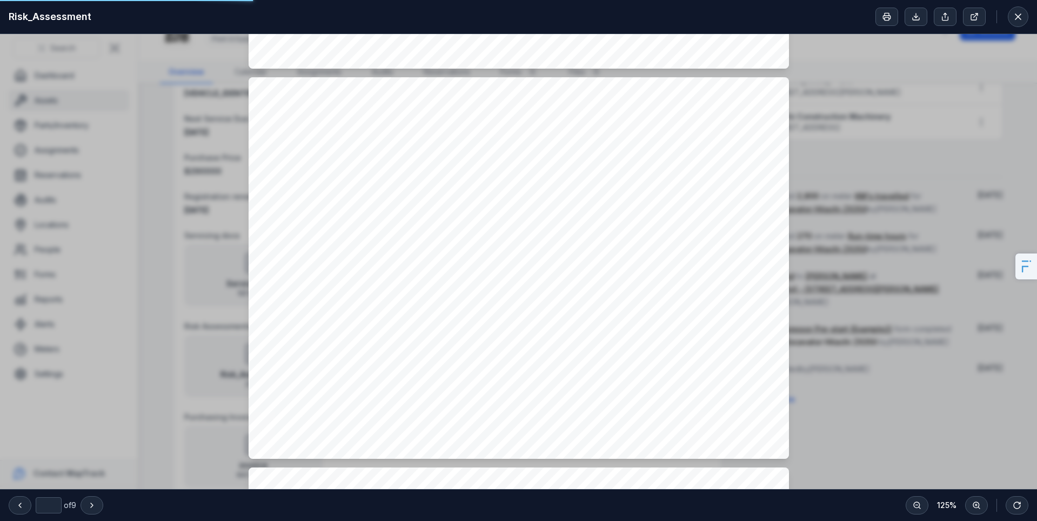
scroll to position [1137, 0]
click at [1025, 14] on button at bounding box center [1018, 16] width 21 height 21
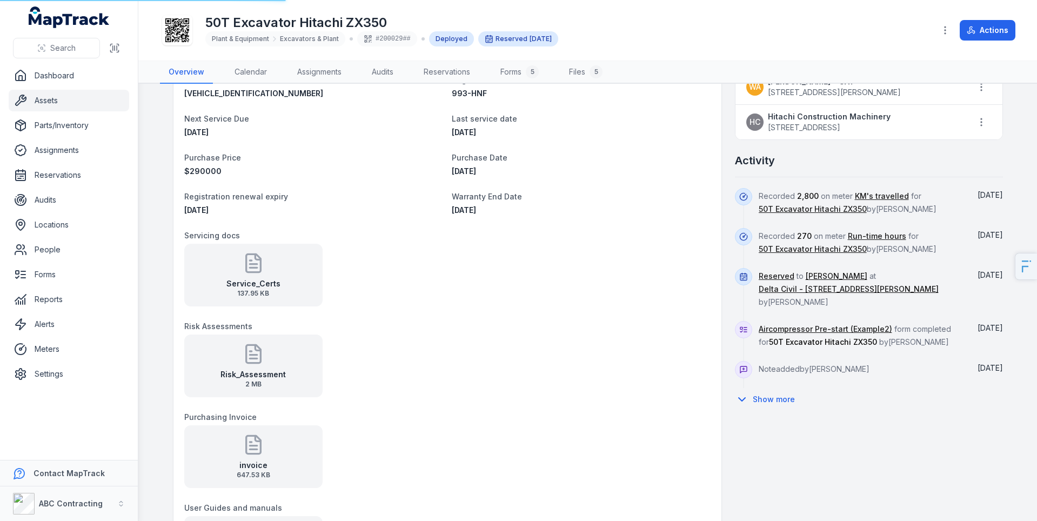
click at [243, 454] on icon at bounding box center [254, 445] width 22 height 22
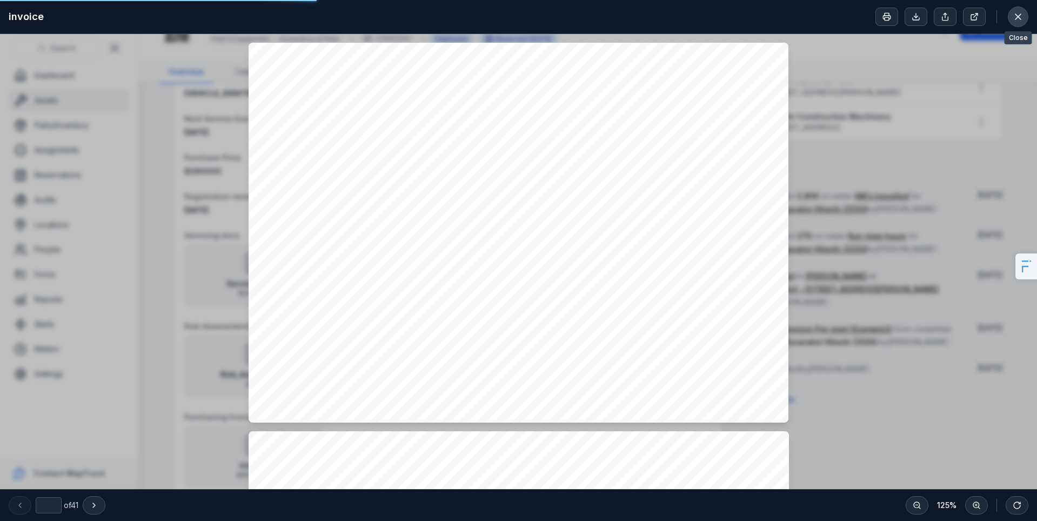
click at [1014, 15] on icon at bounding box center [1018, 16] width 11 height 11
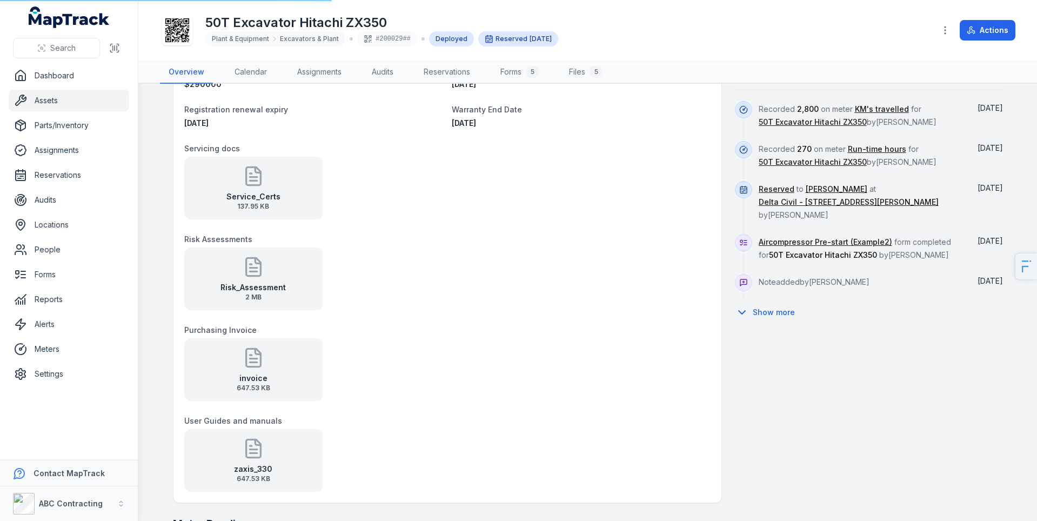
scroll to position [758, 0]
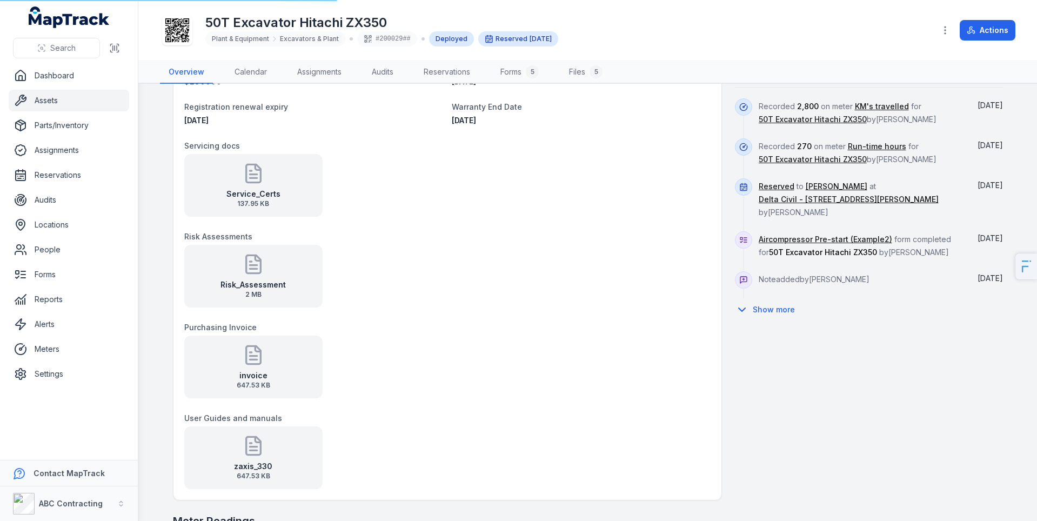
click at [226, 448] on div "zaxis_330 647.53 KB" at bounding box center [253, 458] width 138 height 63
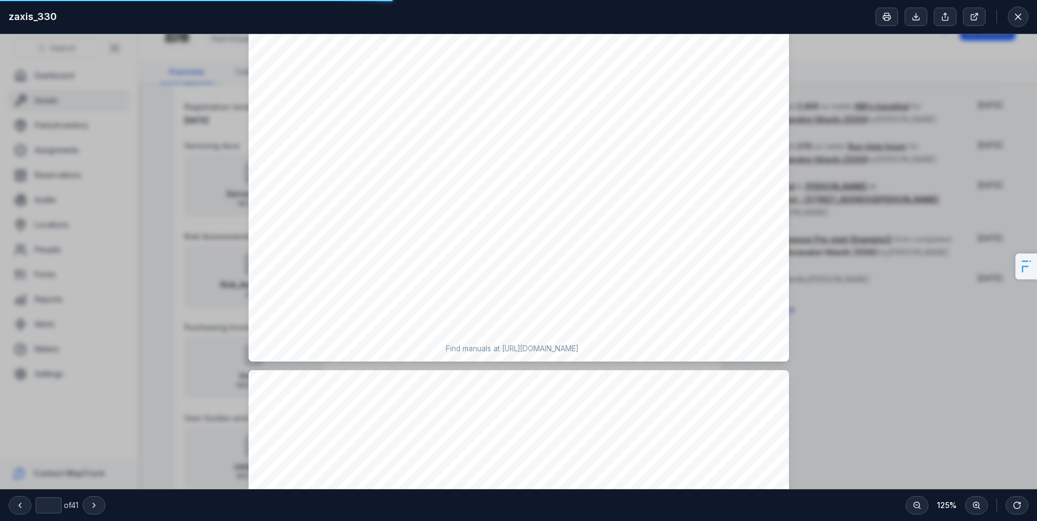
type input "**"
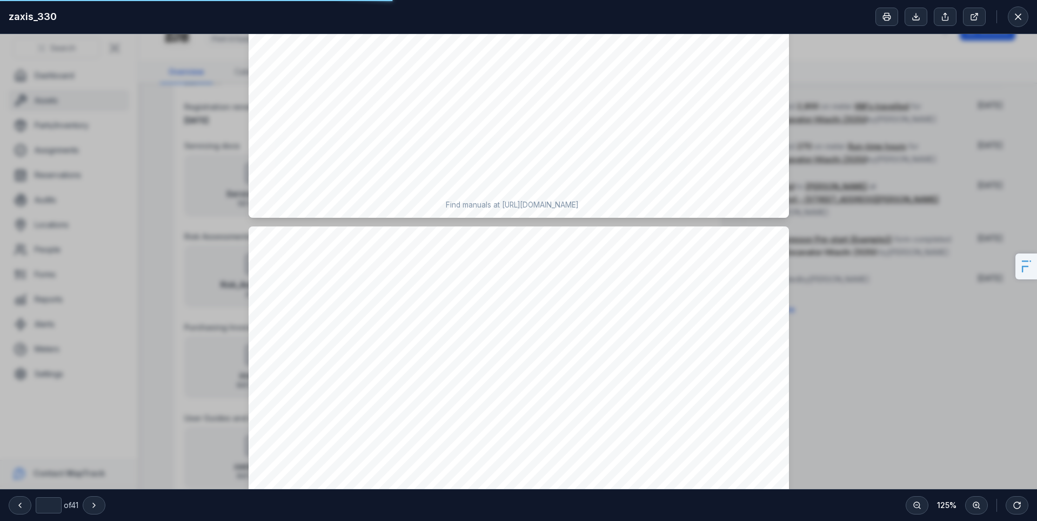
scroll to position [7174, 0]
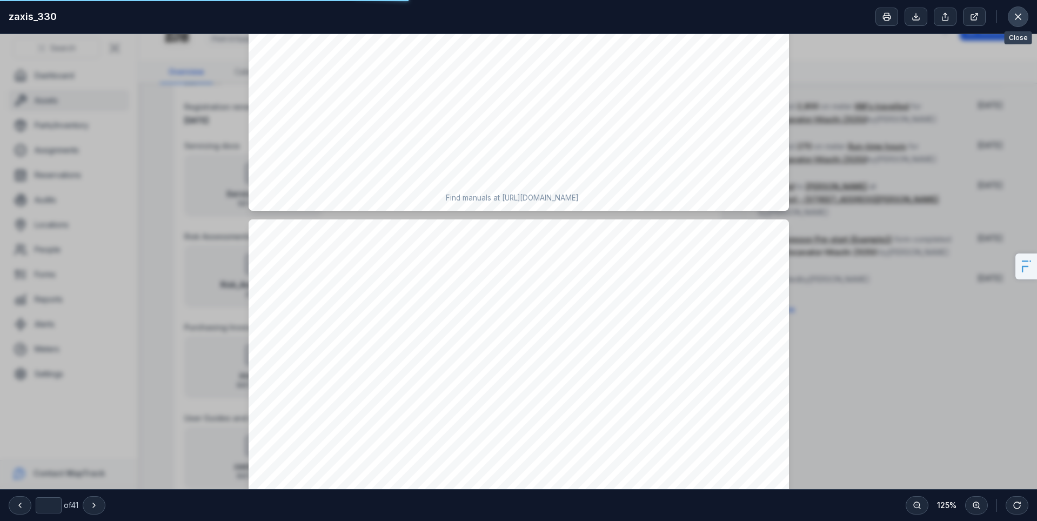
click at [1011, 14] on button at bounding box center [1018, 16] width 21 height 21
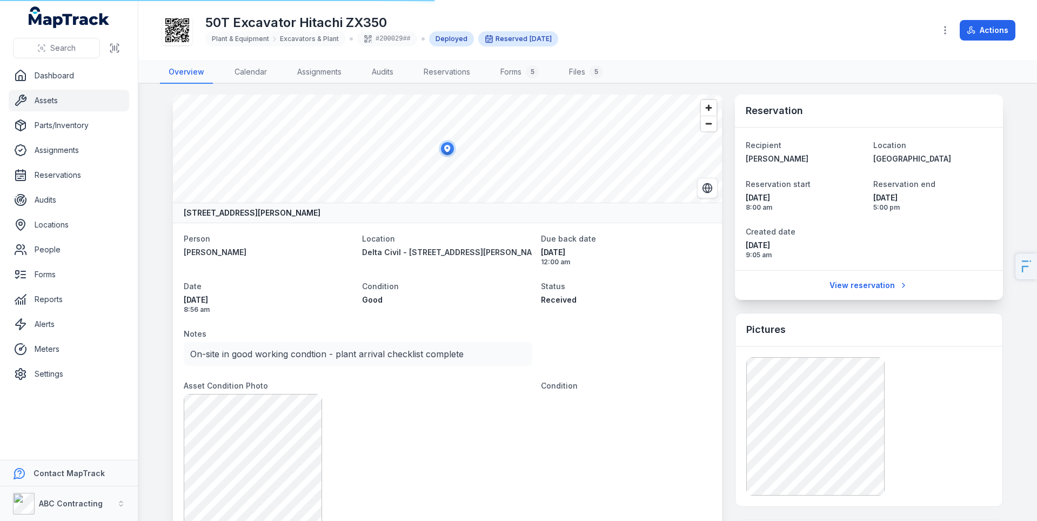
scroll to position [0, 0]
click at [59, 177] on link "Reservations" at bounding box center [69, 175] width 121 height 22
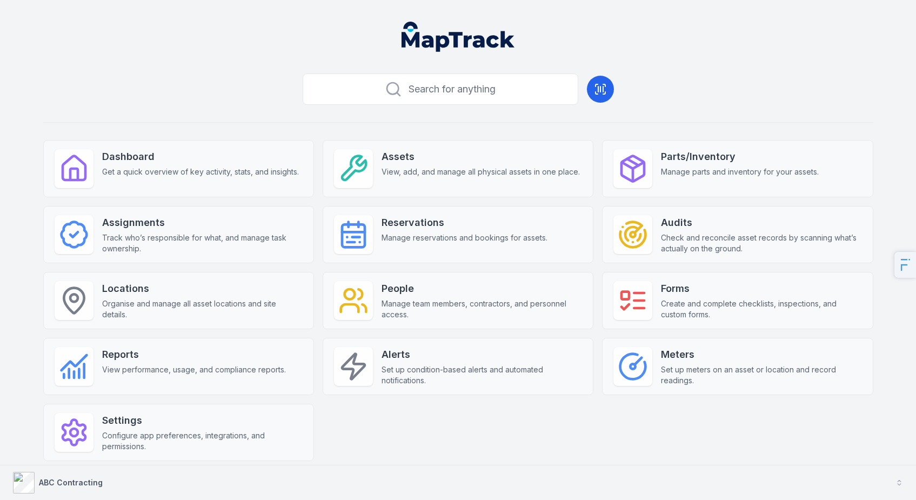
click at [76, 478] on strong "ABC Contracting" at bounding box center [71, 482] width 64 height 9
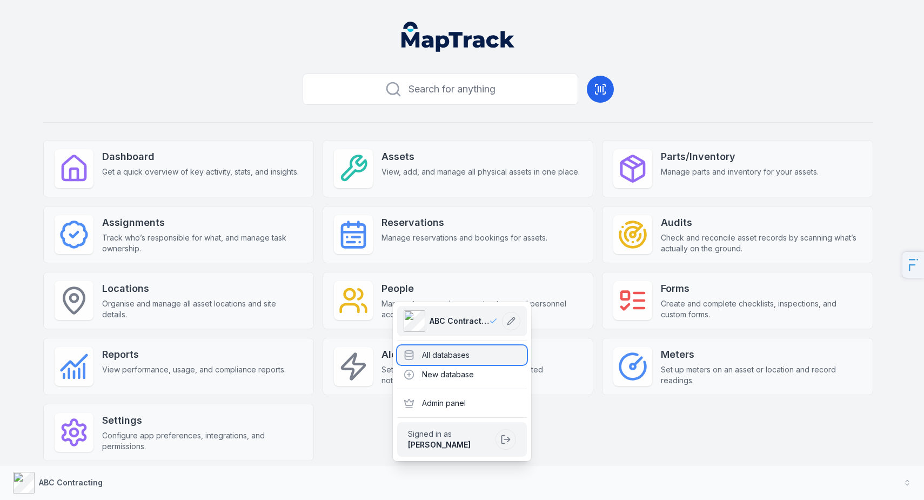
click at [410, 348] on div "All databases" at bounding box center [462, 354] width 130 height 19
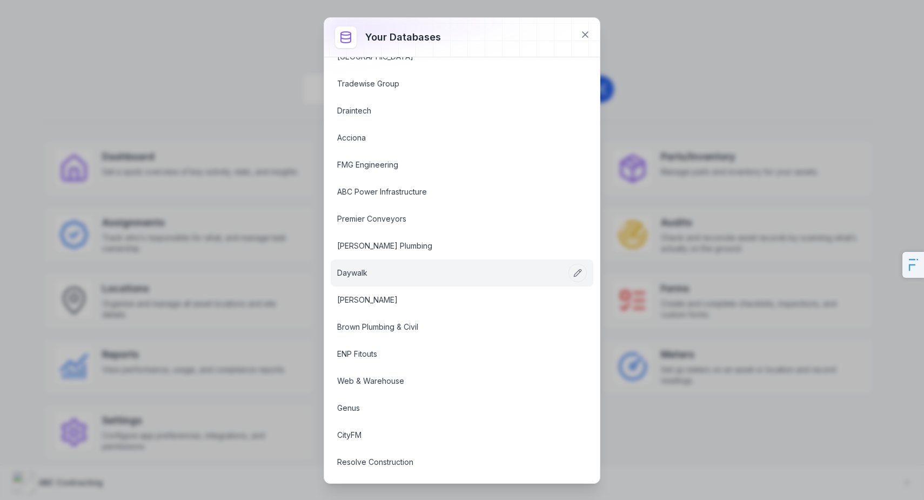
scroll to position [55, 0]
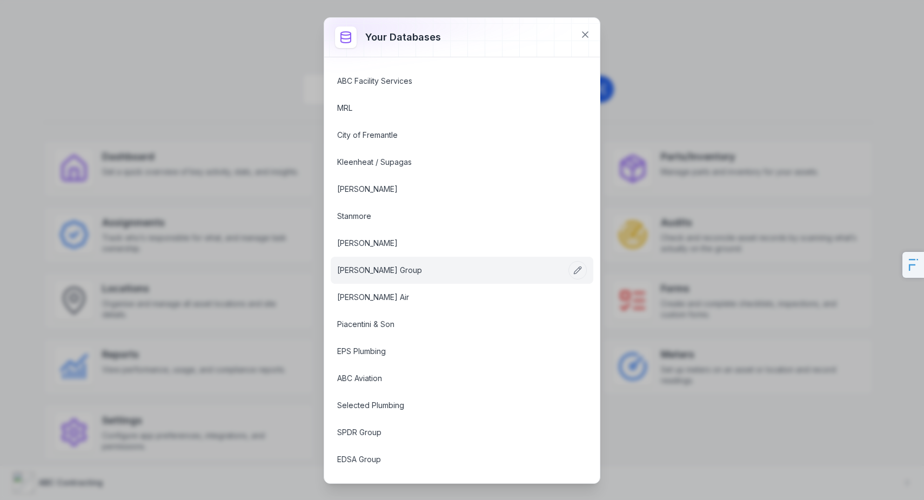
click at [370, 265] on link "RIX Group" at bounding box center [449, 270] width 224 height 11
